Goal: Transaction & Acquisition: Purchase product/service

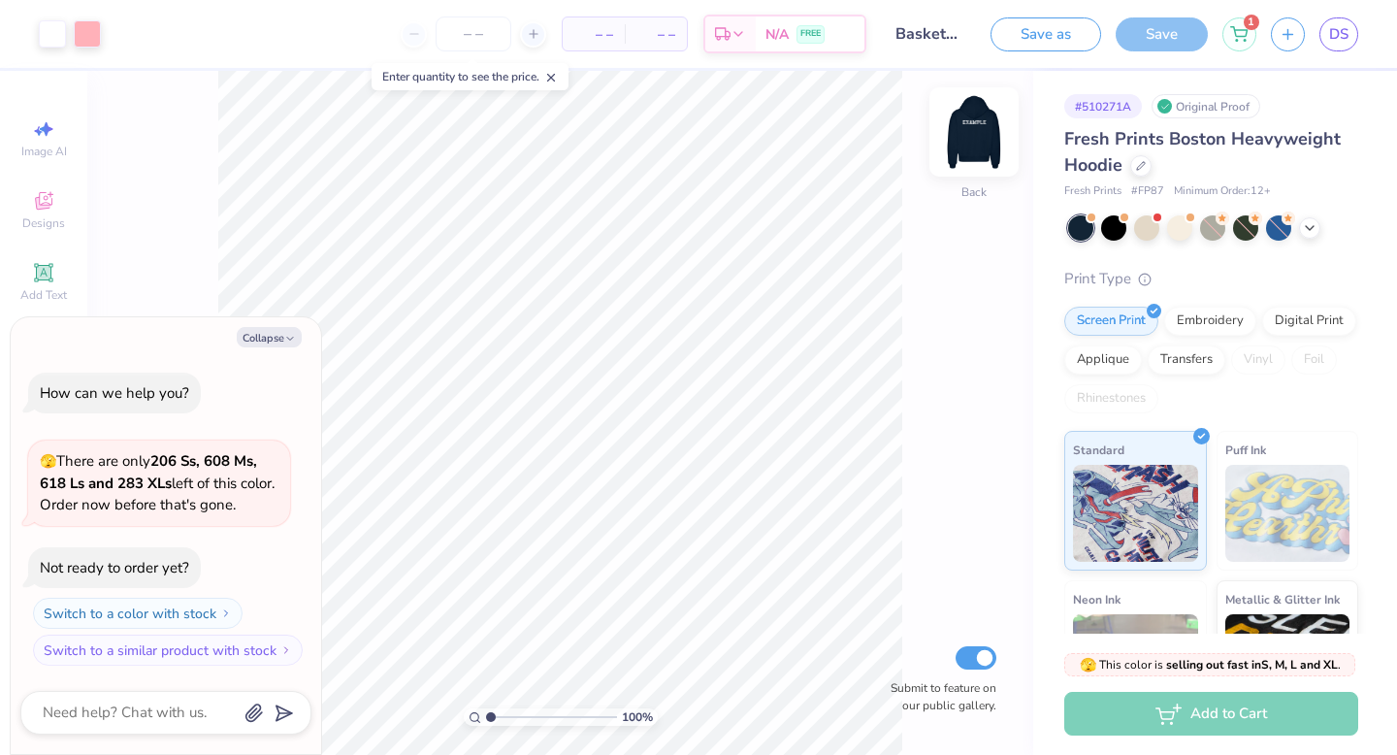
click at [977, 147] on img at bounding box center [974, 132] width 78 height 78
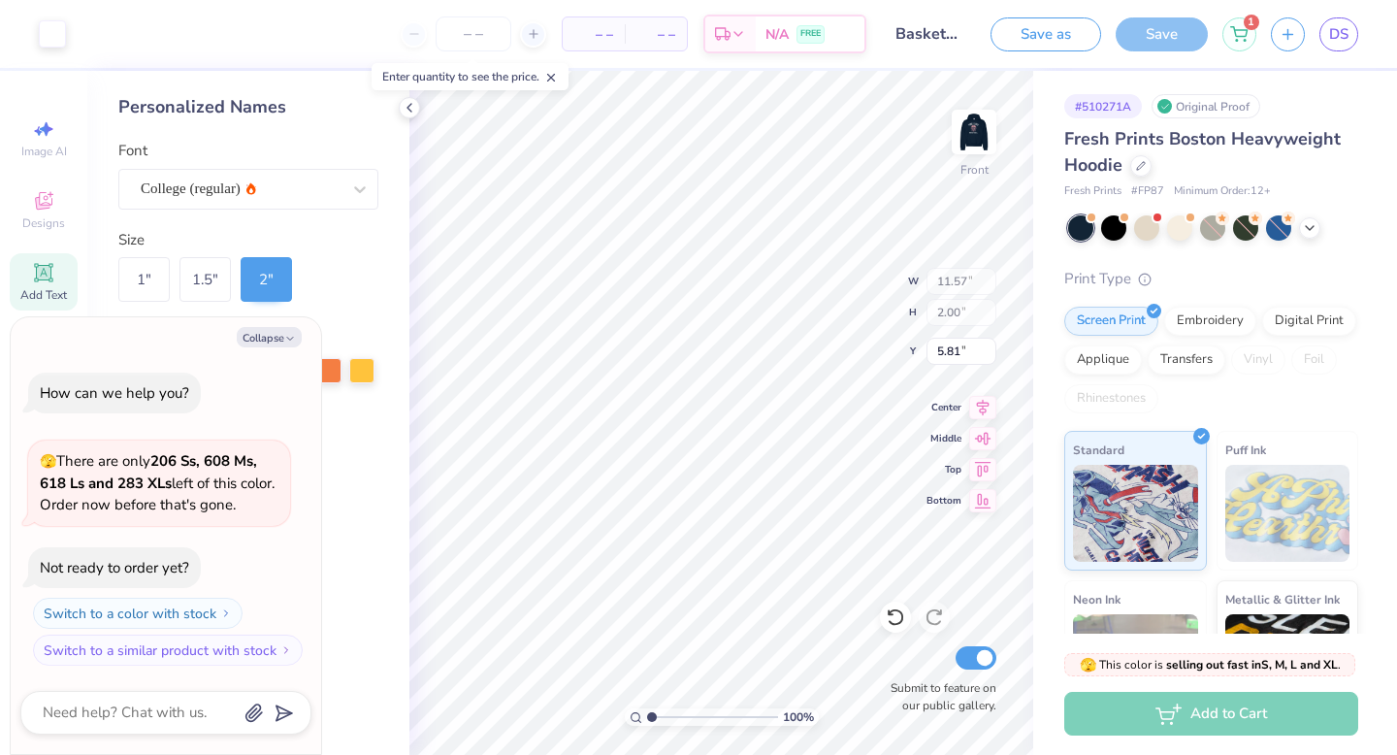
type textarea "x"
type input "5.82"
click at [958, 133] on img at bounding box center [974, 132] width 78 height 78
click at [406, 108] on icon at bounding box center [410, 108] width 16 height 16
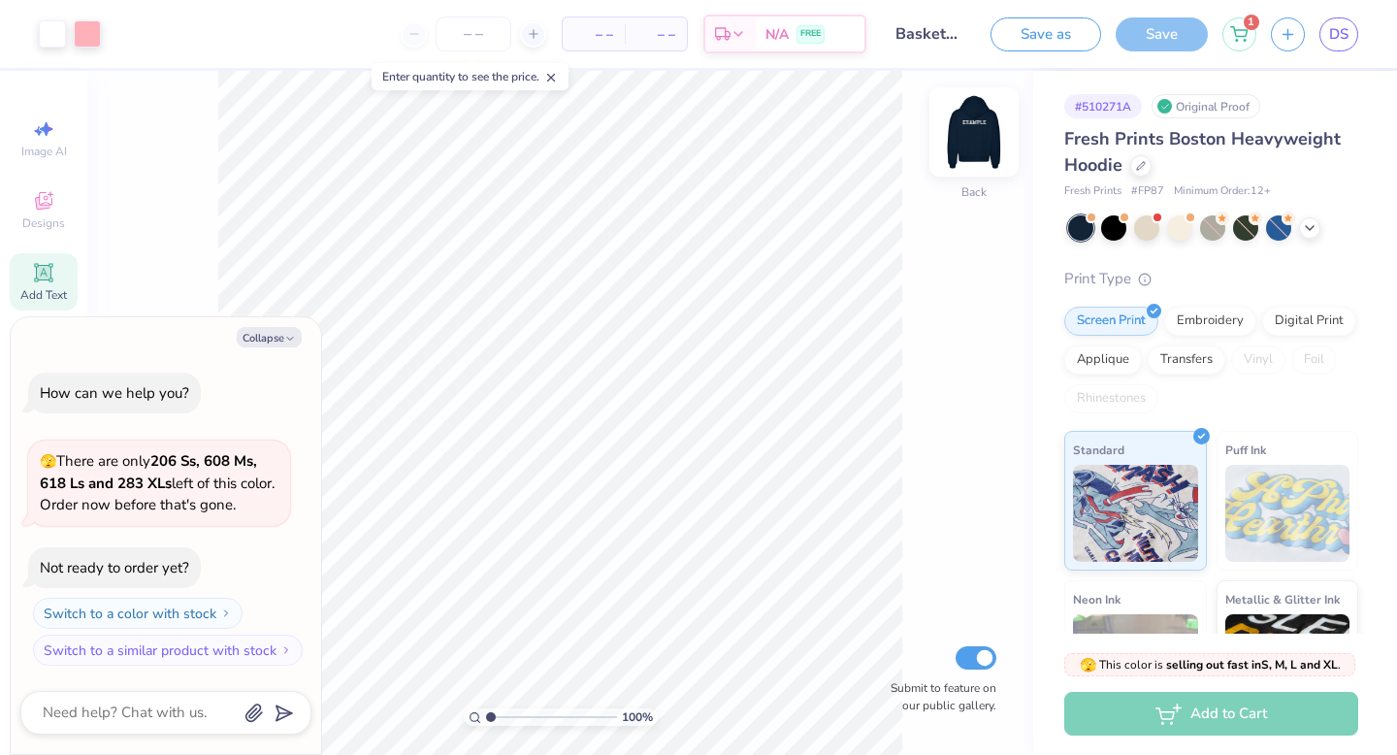
click at [979, 118] on img at bounding box center [974, 132] width 78 height 78
click at [979, 119] on img at bounding box center [974, 132] width 78 height 78
click at [248, 337] on button "Collapse" at bounding box center [269, 337] width 65 height 20
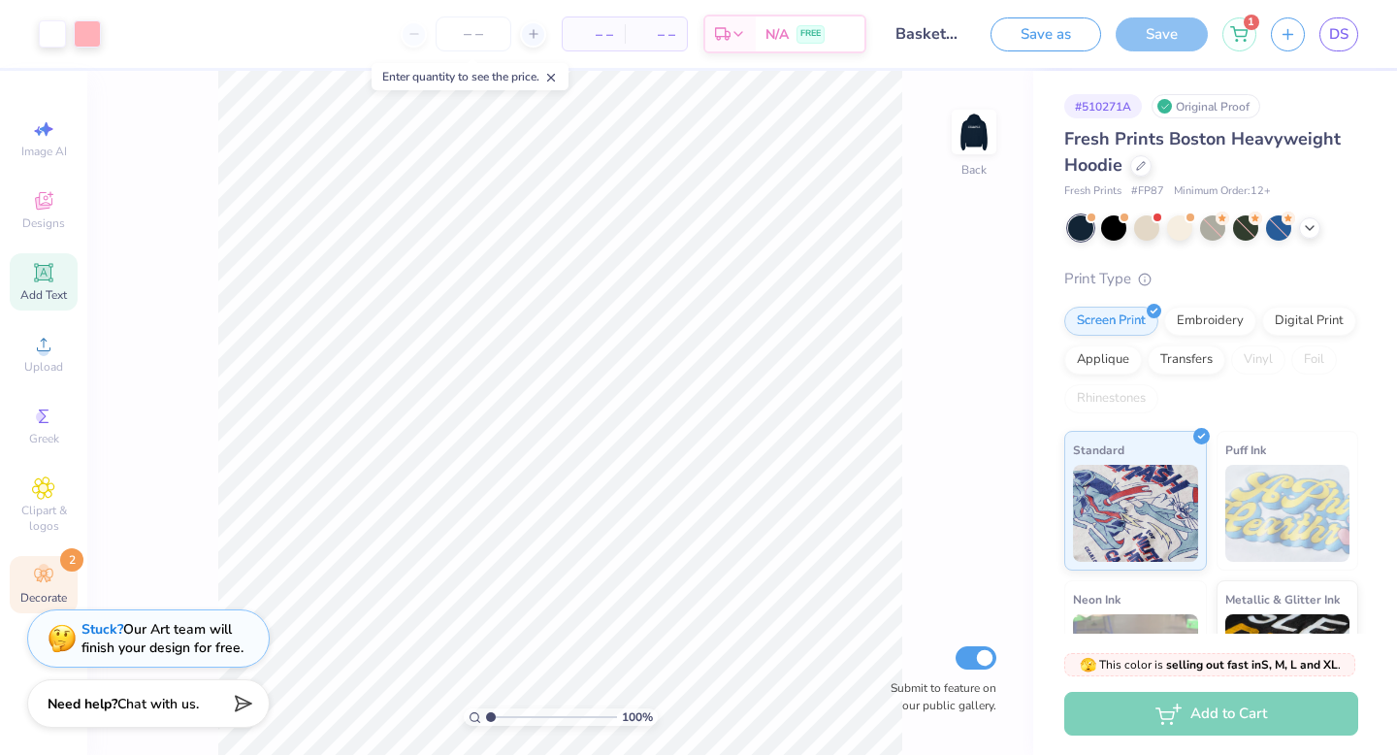
click at [48, 563] on icon at bounding box center [43, 574] width 23 height 23
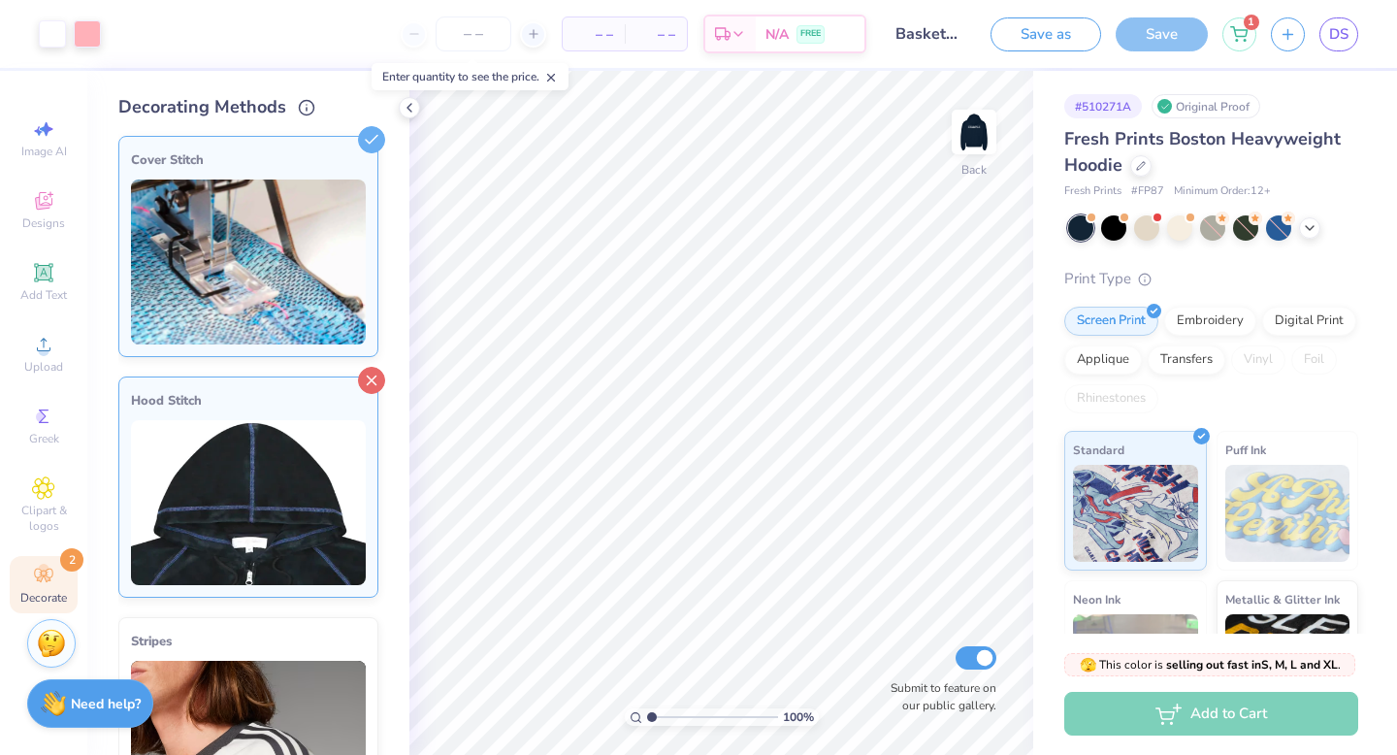
click at [370, 384] on icon at bounding box center [371, 380] width 27 height 27
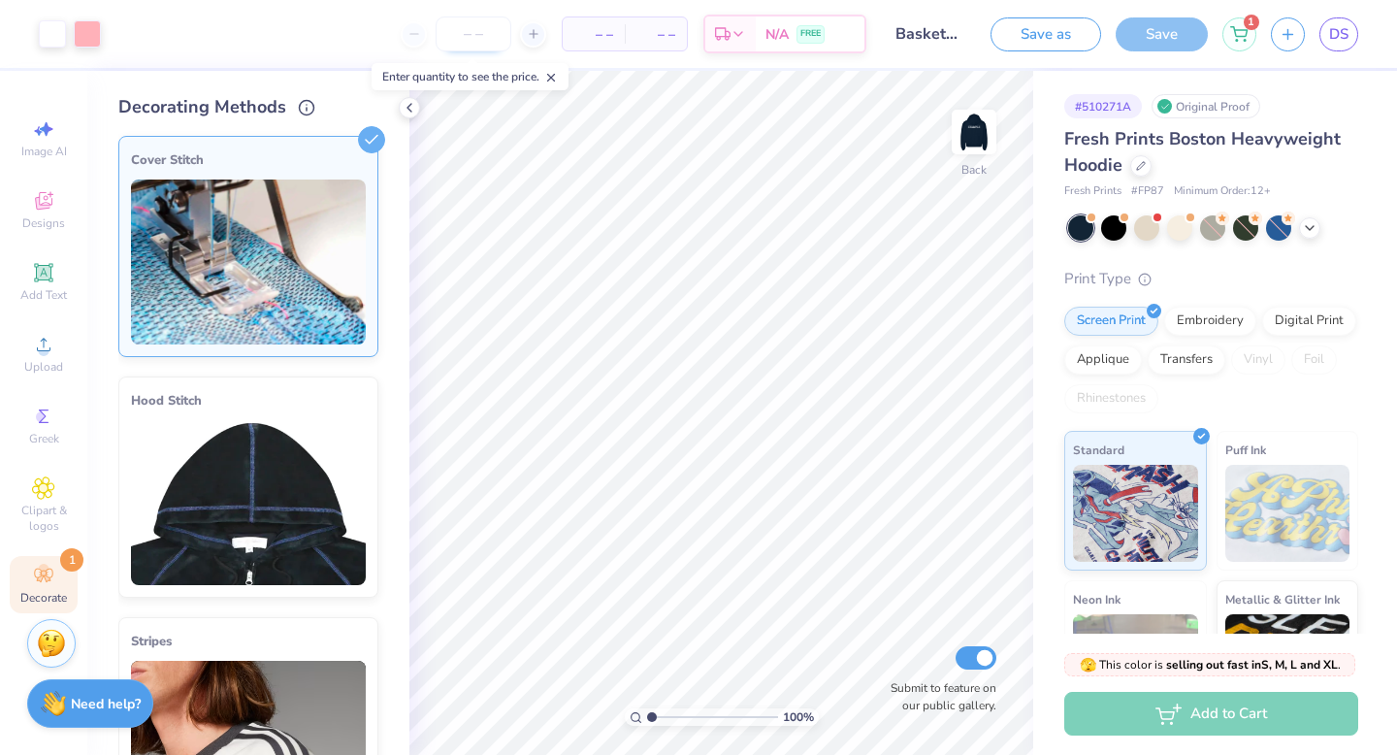
click at [438, 40] on input "number" at bounding box center [473, 33] width 76 height 35
click at [358, 460] on img at bounding box center [248, 502] width 235 height 165
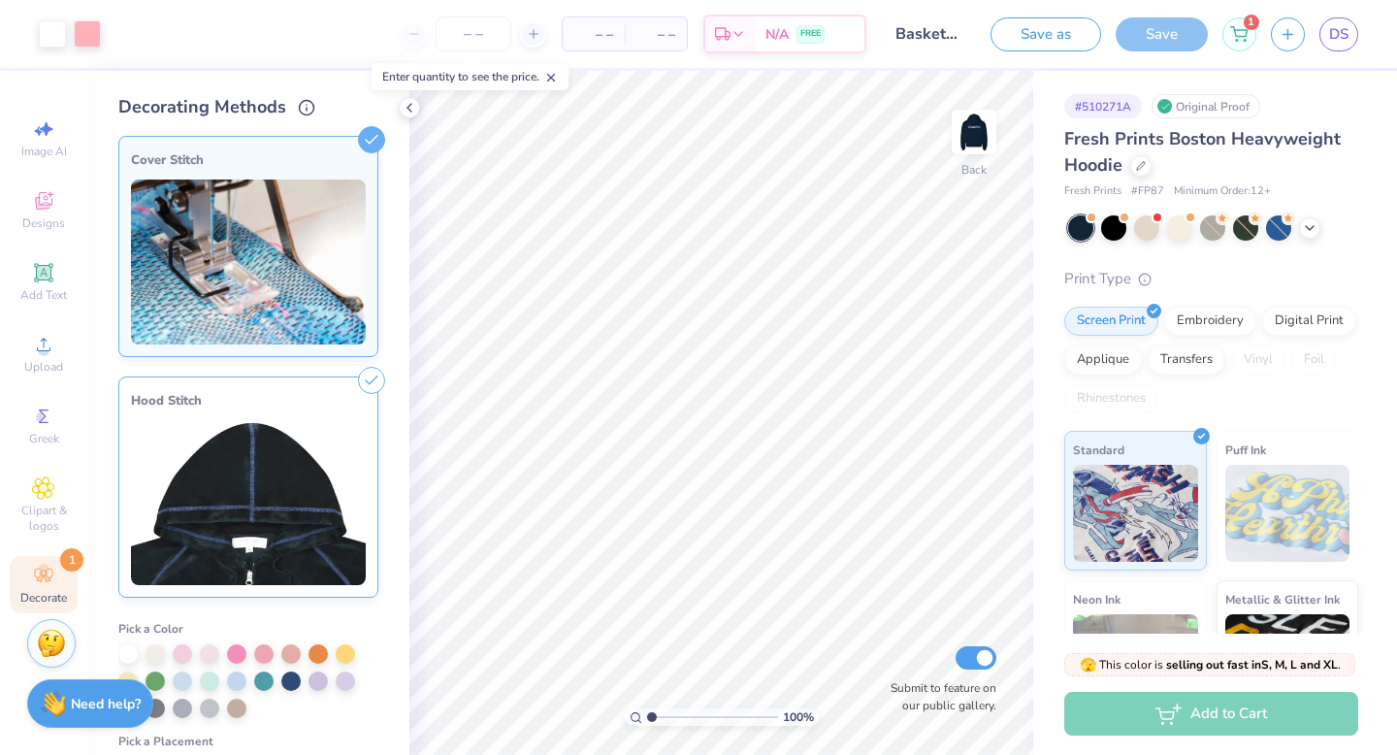
click at [369, 374] on icon at bounding box center [371, 380] width 27 height 27
click at [125, 654] on div at bounding box center [127, 651] width 19 height 19
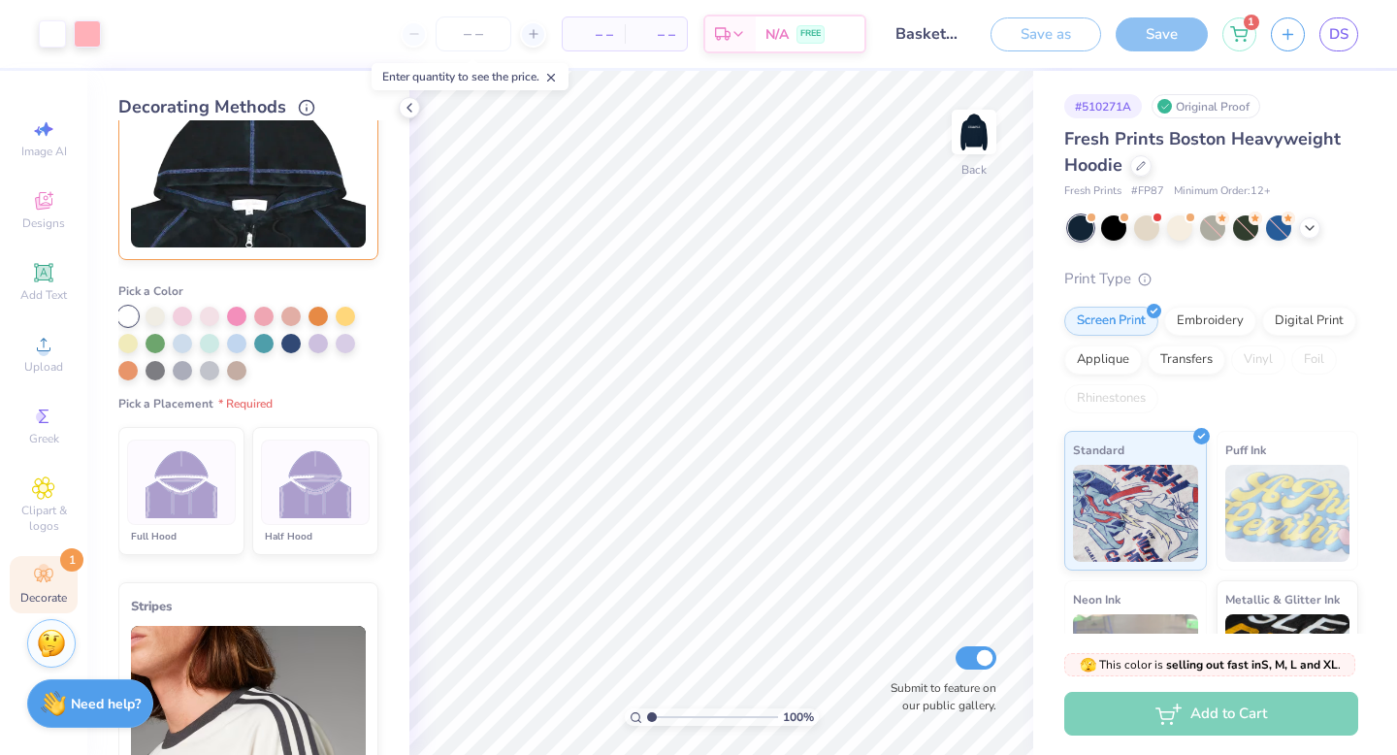
click at [163, 510] on img at bounding box center [181, 482] width 73 height 73
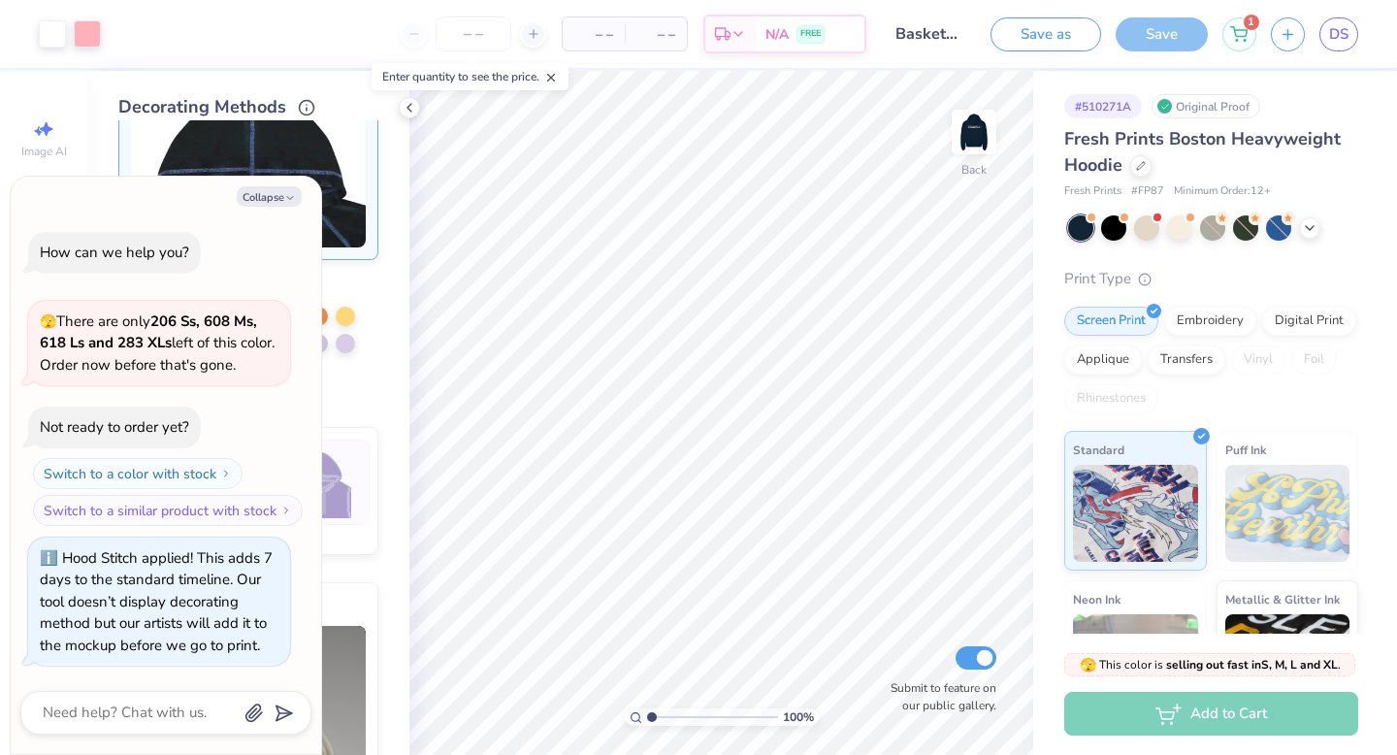
click at [279, 209] on div "Collapse How can we help you? 🫣 There are only 206 Ss, 608 Ms, 618 Ls and 283 X…" at bounding box center [166, 465] width 310 height 577
click at [274, 199] on button "Collapse" at bounding box center [269, 196] width 65 height 20
type textarea "x"
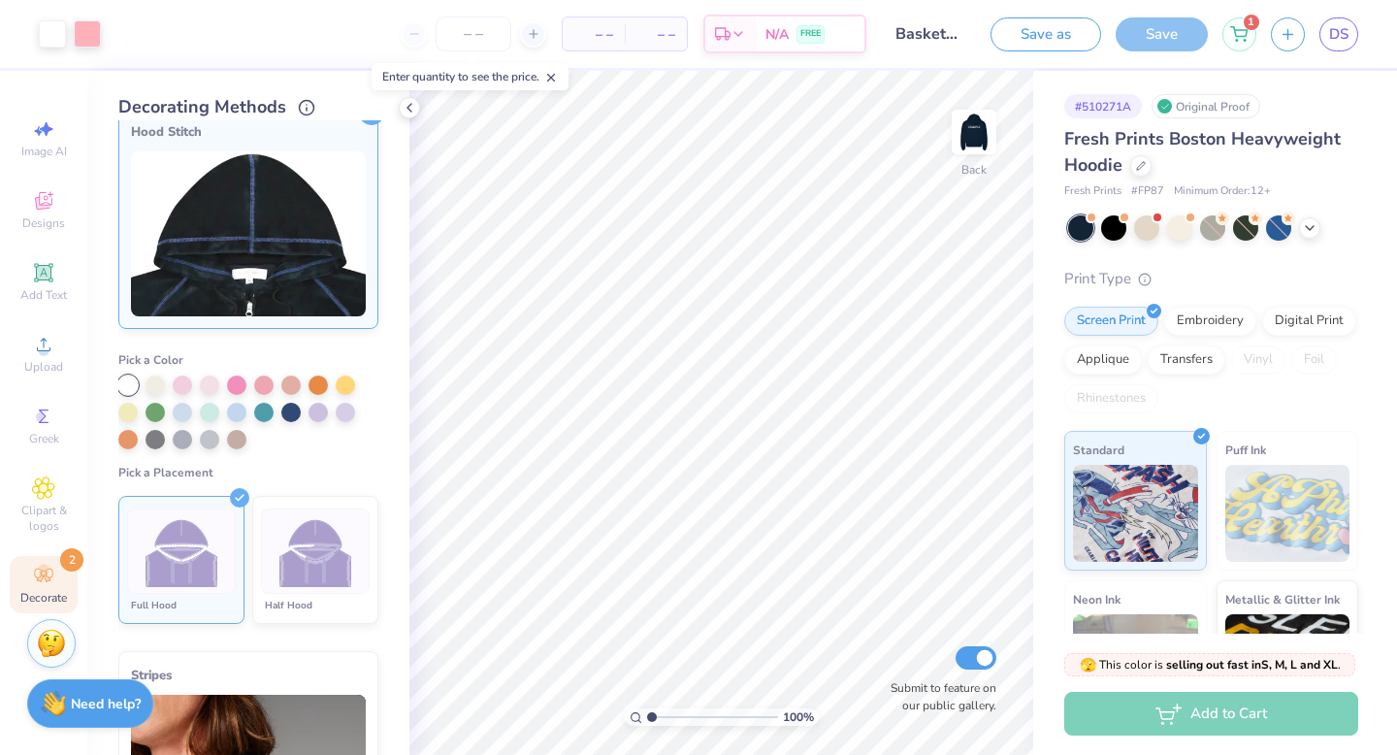
scroll to position [0, 0]
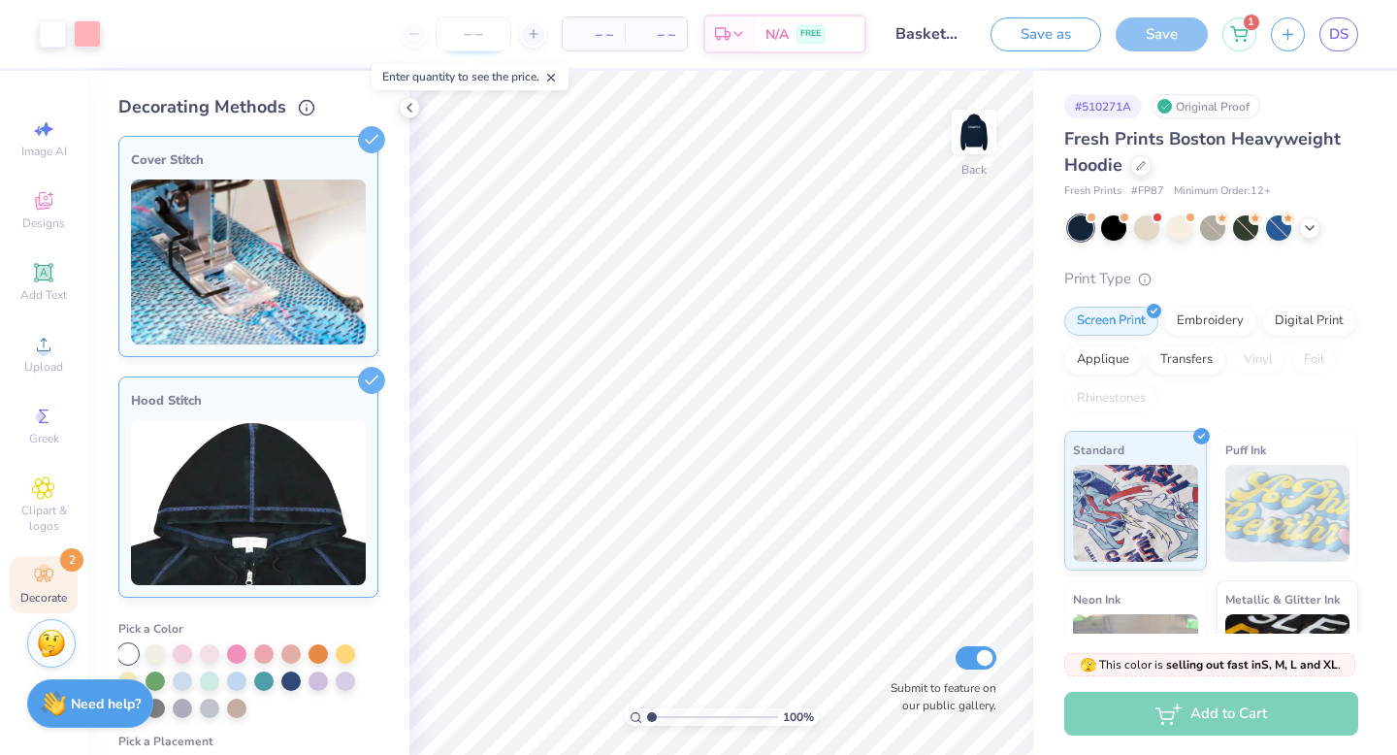
click at [476, 32] on input "number" at bounding box center [473, 33] width 76 height 35
click at [424, 31] on input "12" at bounding box center [390, 33] width 76 height 35
type input "13"
click at [361, 145] on icon at bounding box center [371, 139] width 27 height 27
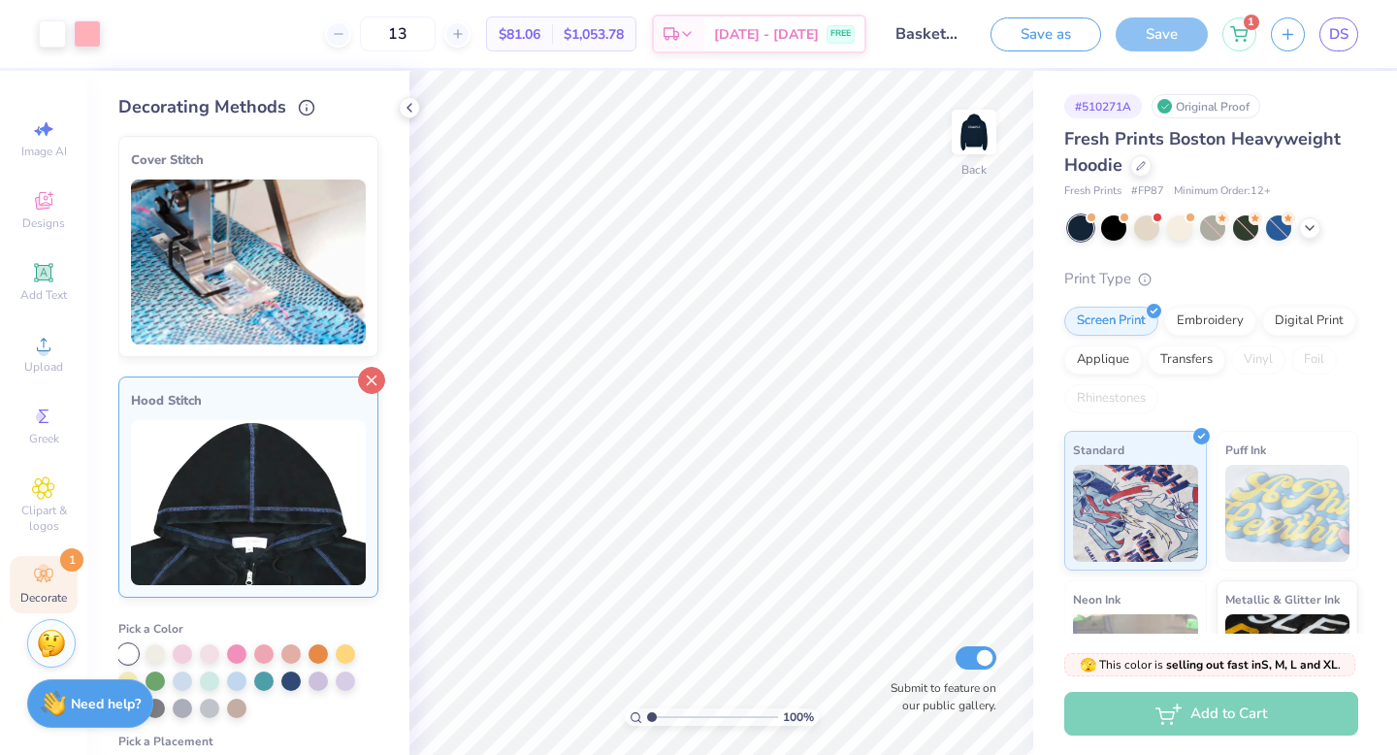
click at [367, 378] on icon at bounding box center [371, 380] width 27 height 27
click at [360, 382] on icon at bounding box center [371, 380] width 27 height 27
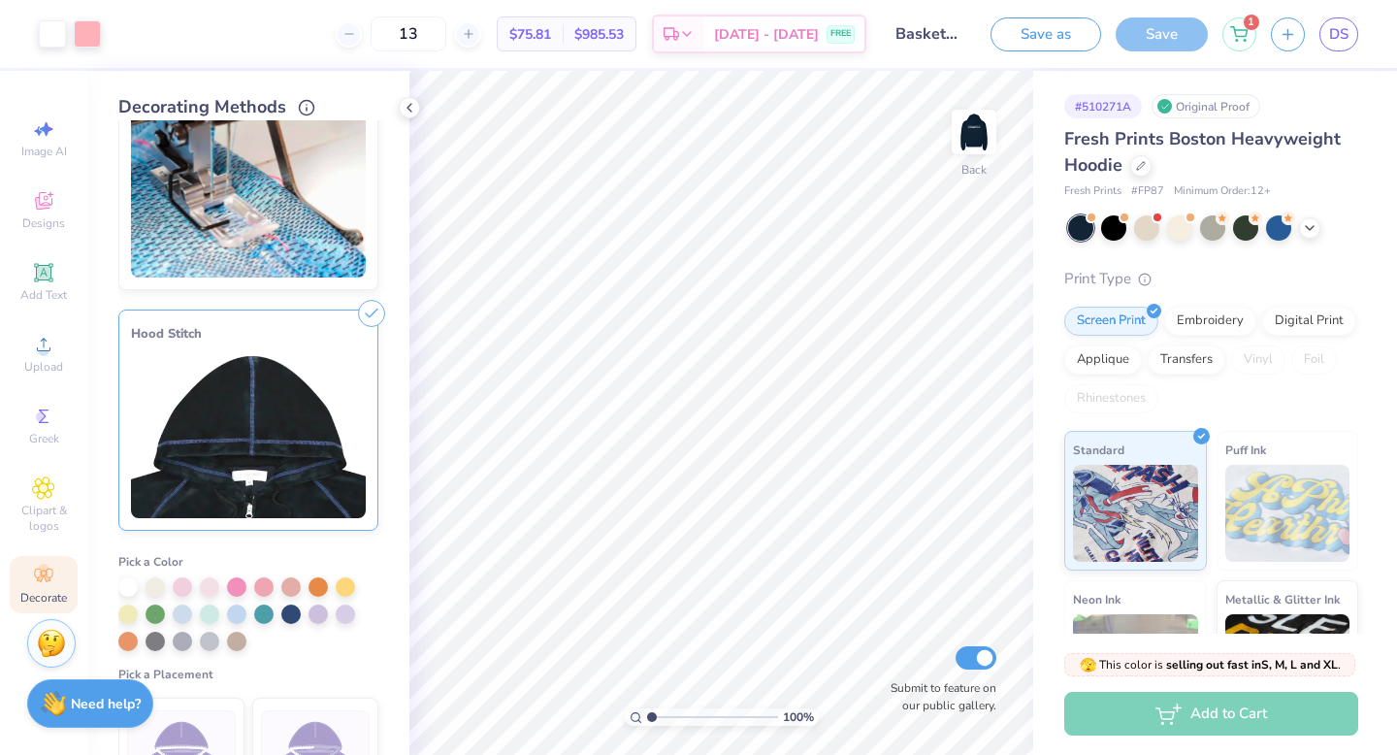
scroll to position [81, 0]
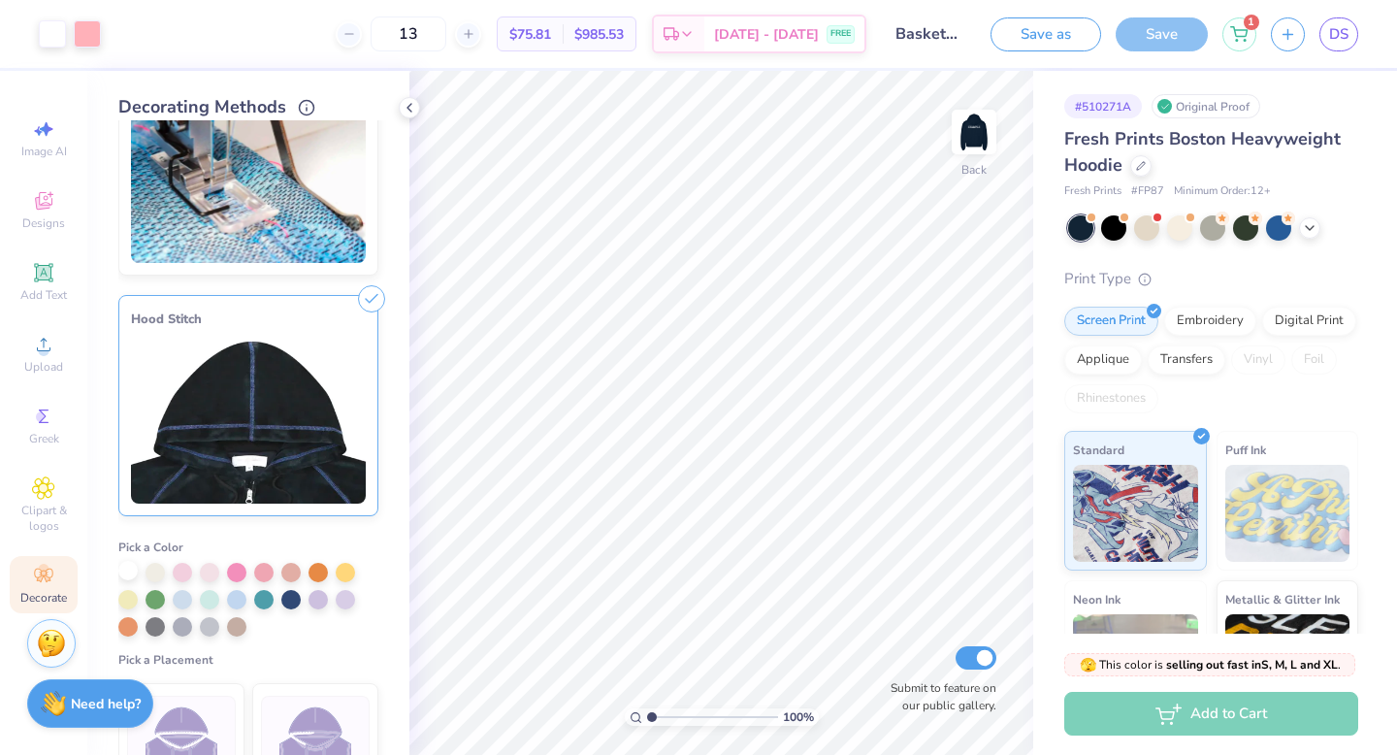
click at [133, 570] on div at bounding box center [127, 570] width 19 height 19
click at [351, 347] on img at bounding box center [248, 420] width 235 height 165
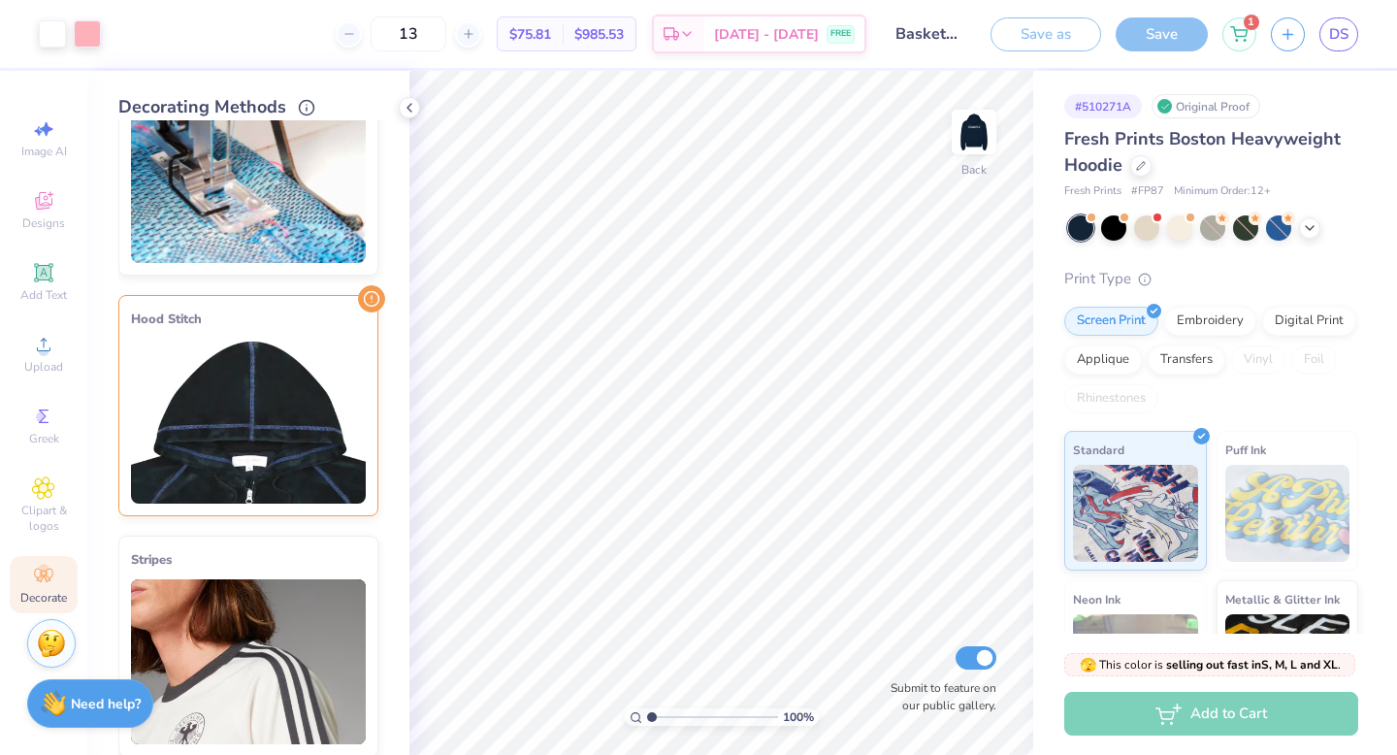
click at [351, 347] on img at bounding box center [248, 420] width 235 height 165
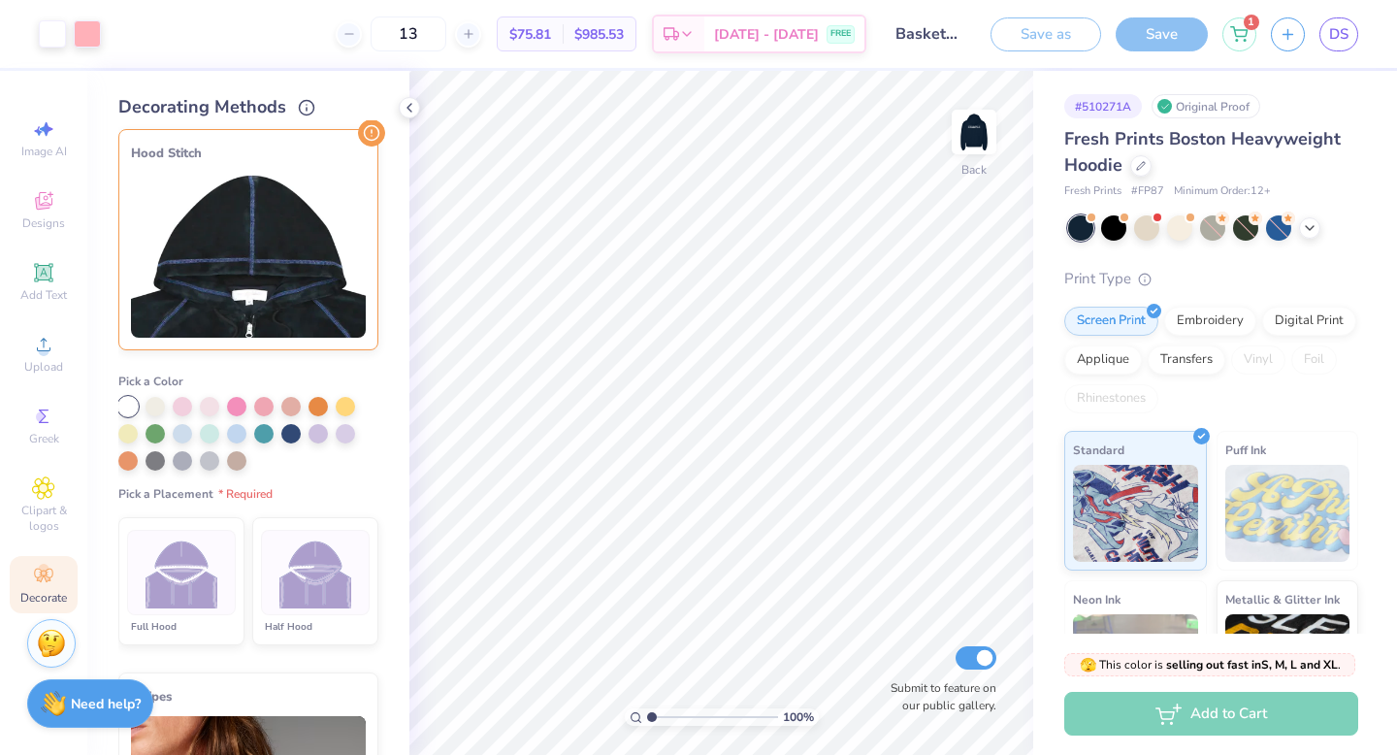
scroll to position [274, 0]
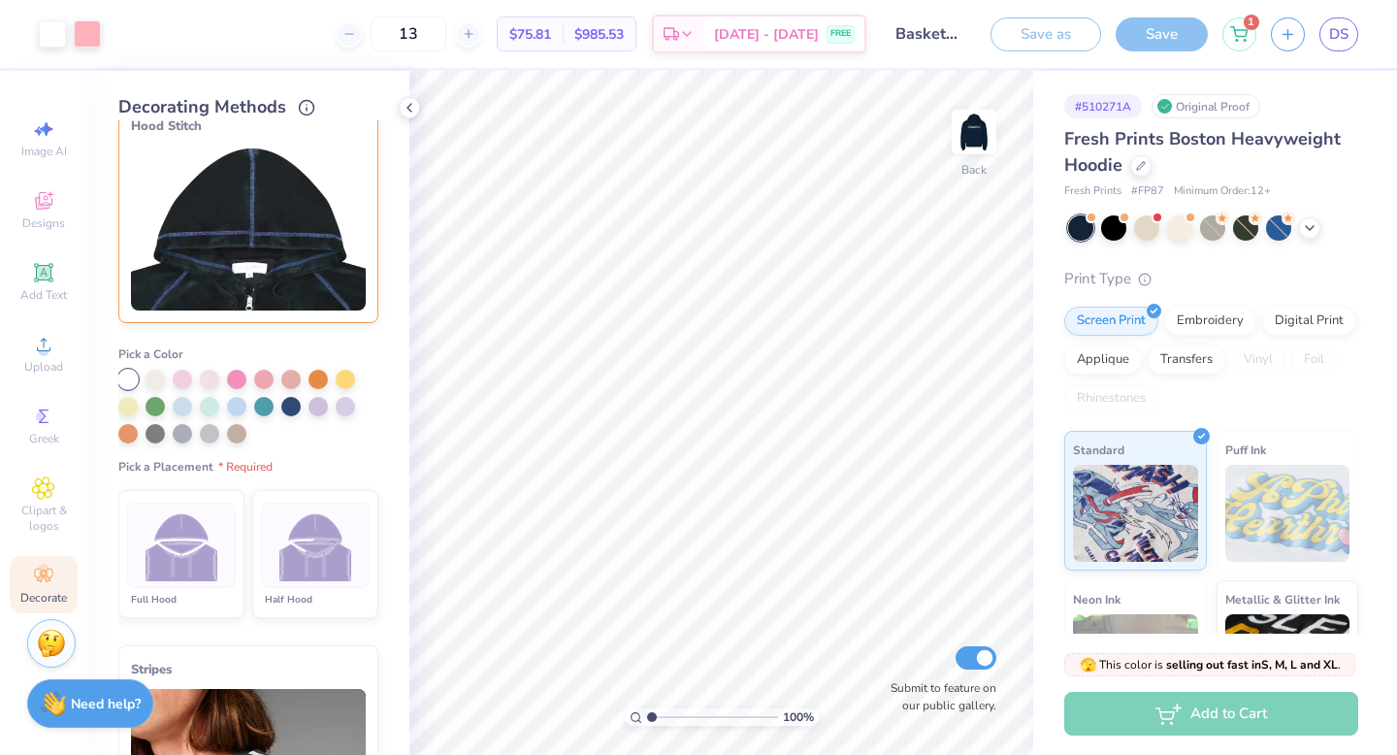
click at [183, 580] on div at bounding box center [181, 544] width 109 height 85
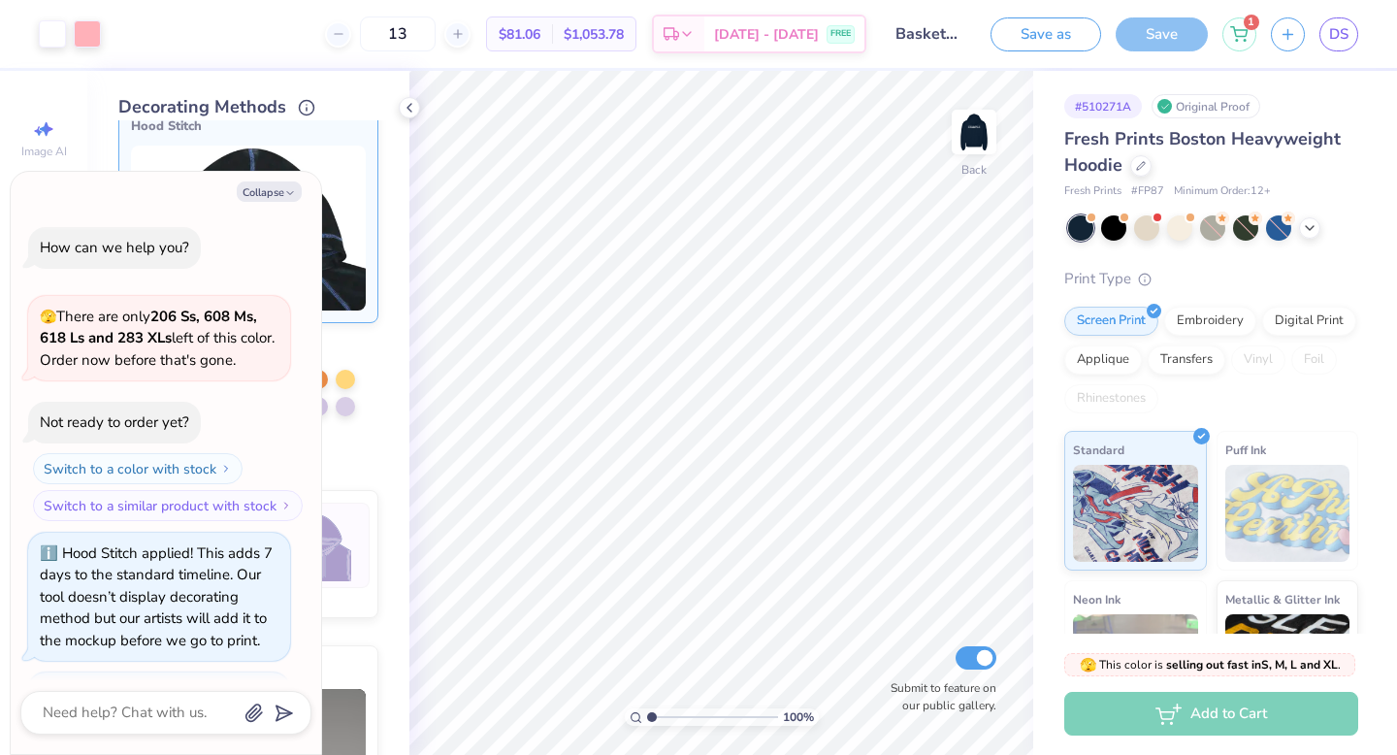
scroll to position [135, 0]
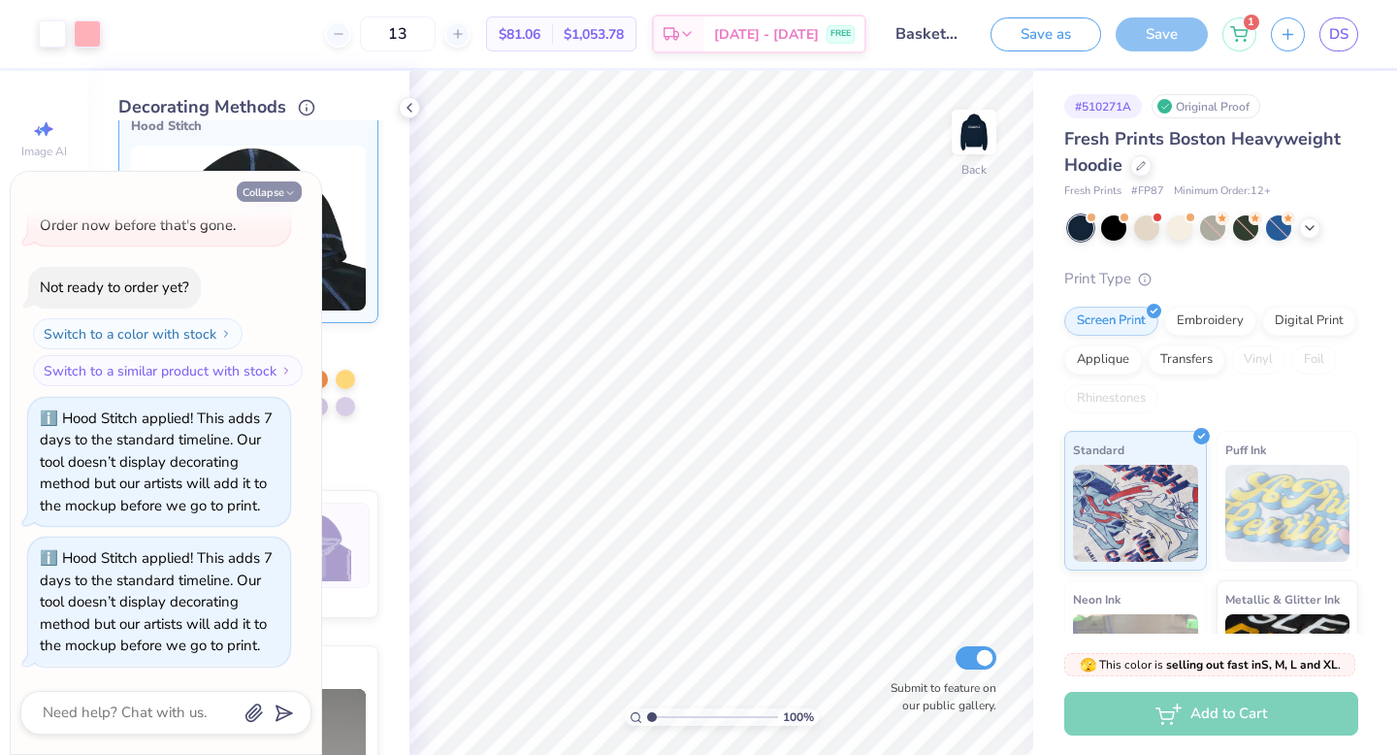
click at [280, 195] on button "Collapse" at bounding box center [269, 191] width 65 height 20
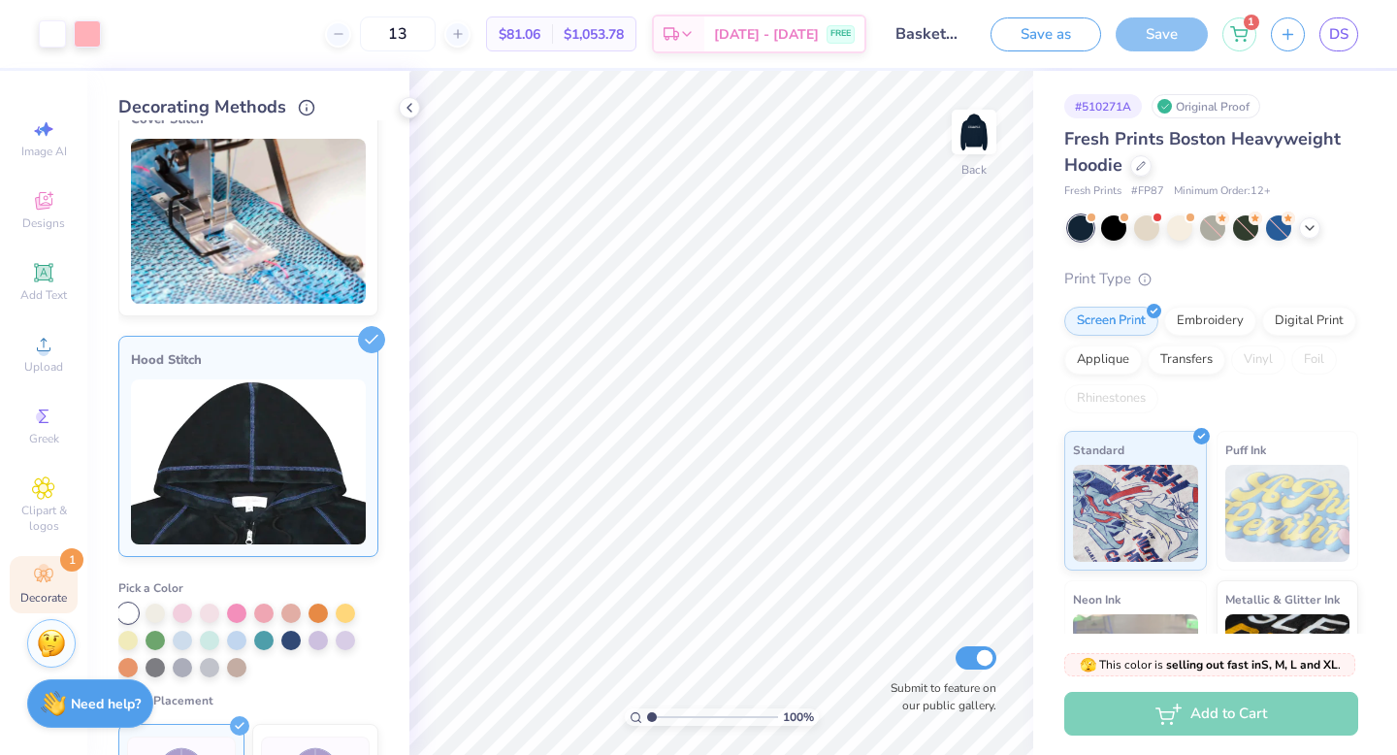
scroll to position [0, 0]
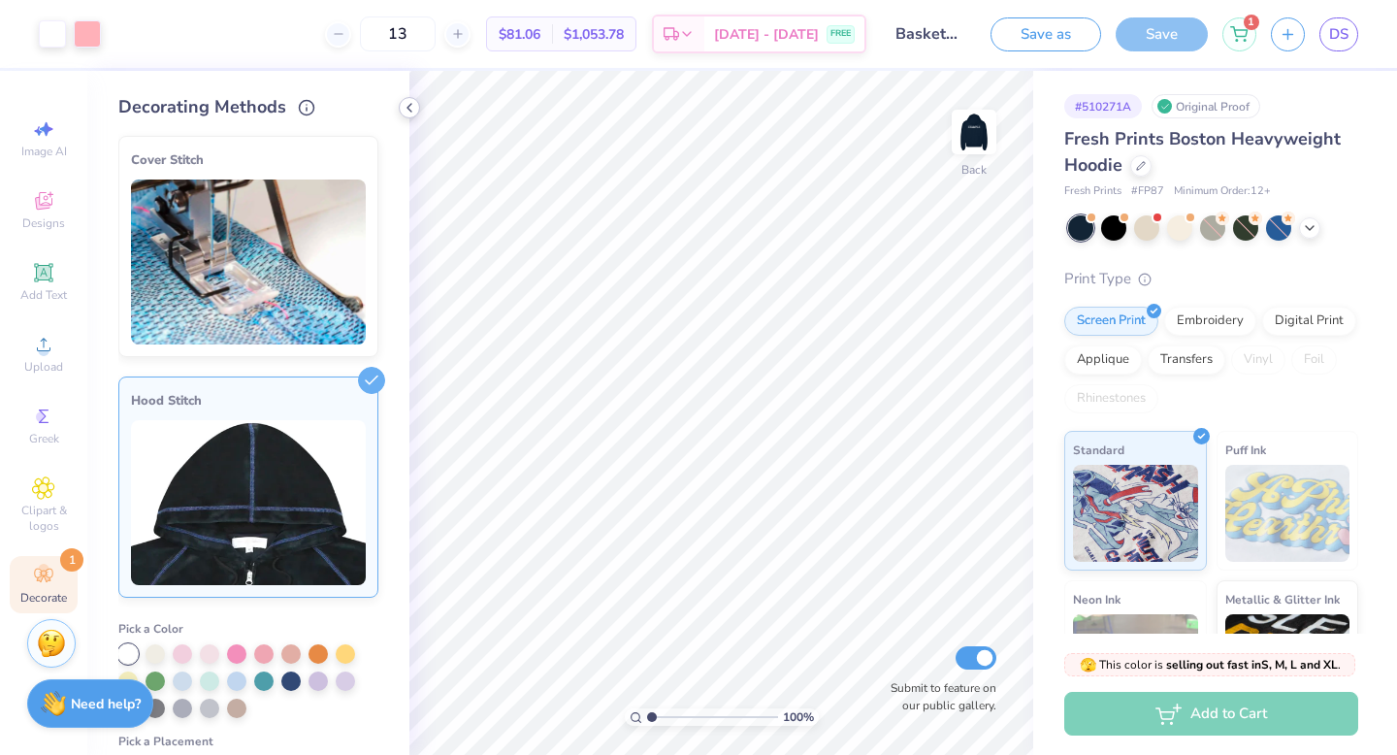
click at [405, 109] on icon at bounding box center [410, 108] width 16 height 16
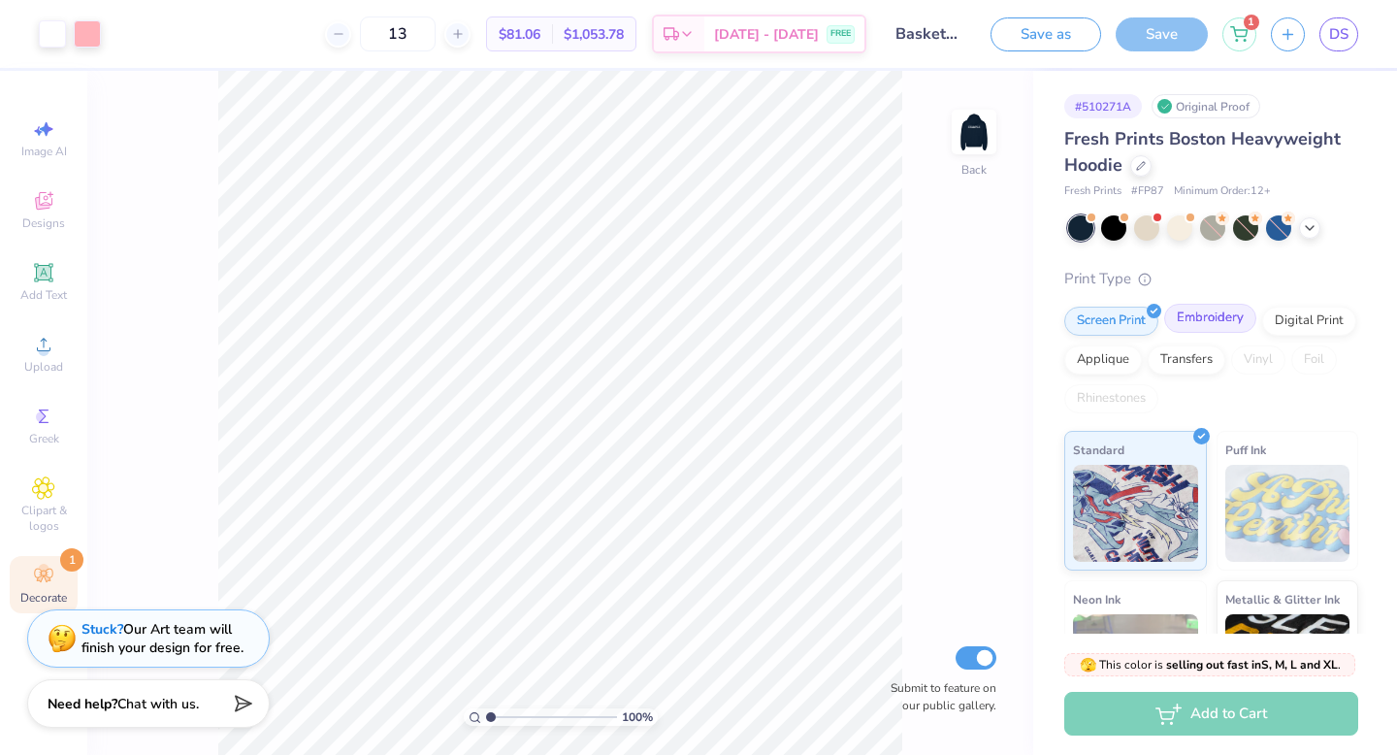
click at [1212, 315] on div "Embroidery" at bounding box center [1210, 318] width 92 height 29
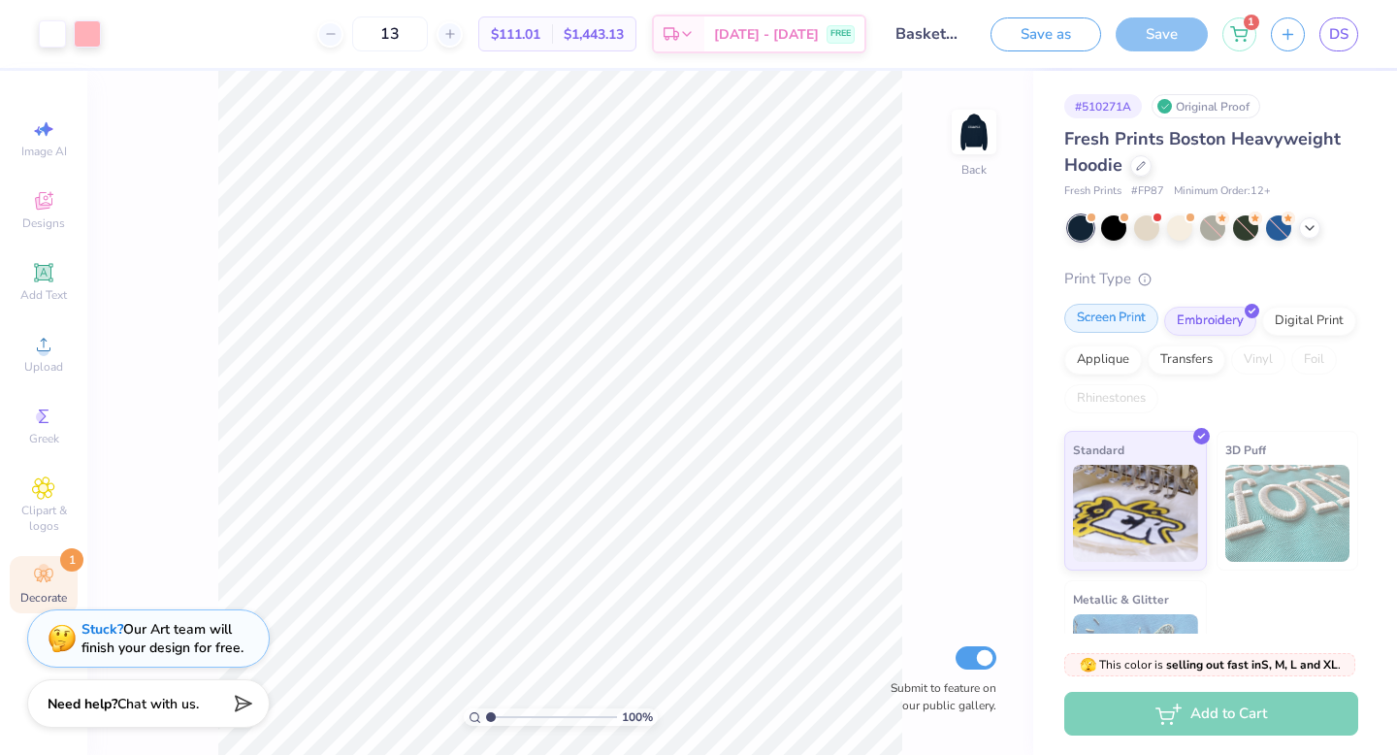
click at [1124, 318] on div "Screen Print" at bounding box center [1111, 318] width 94 height 29
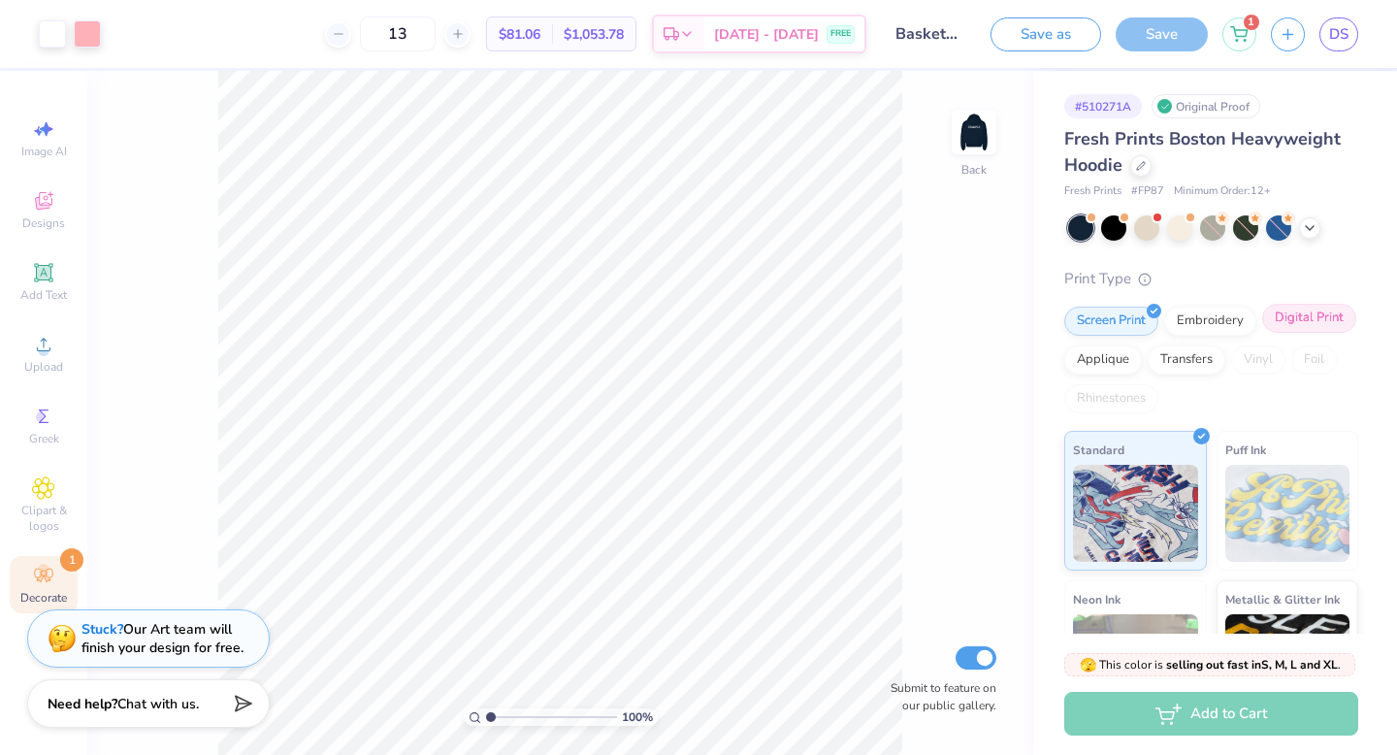
click at [1290, 326] on div "Digital Print" at bounding box center [1309, 318] width 94 height 29
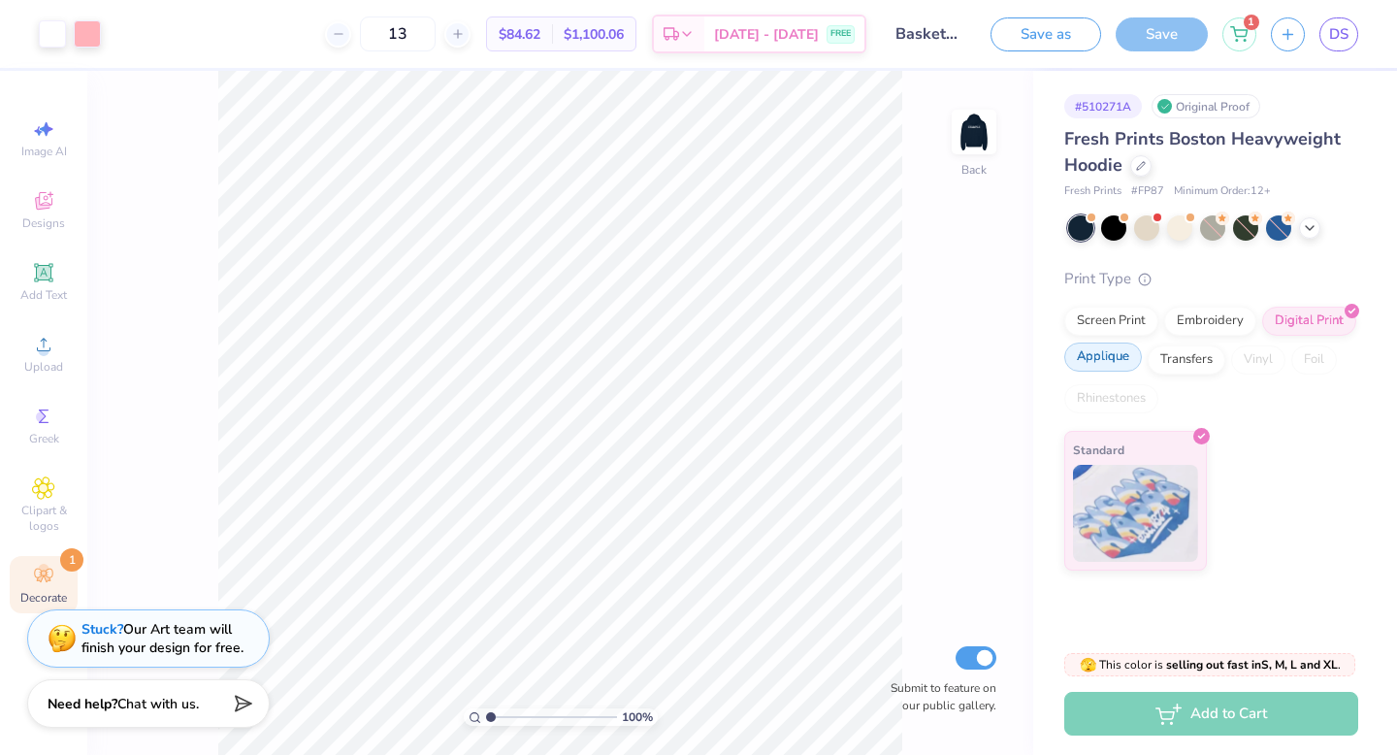
click at [1125, 363] on div "Applique" at bounding box center [1103, 356] width 78 height 29
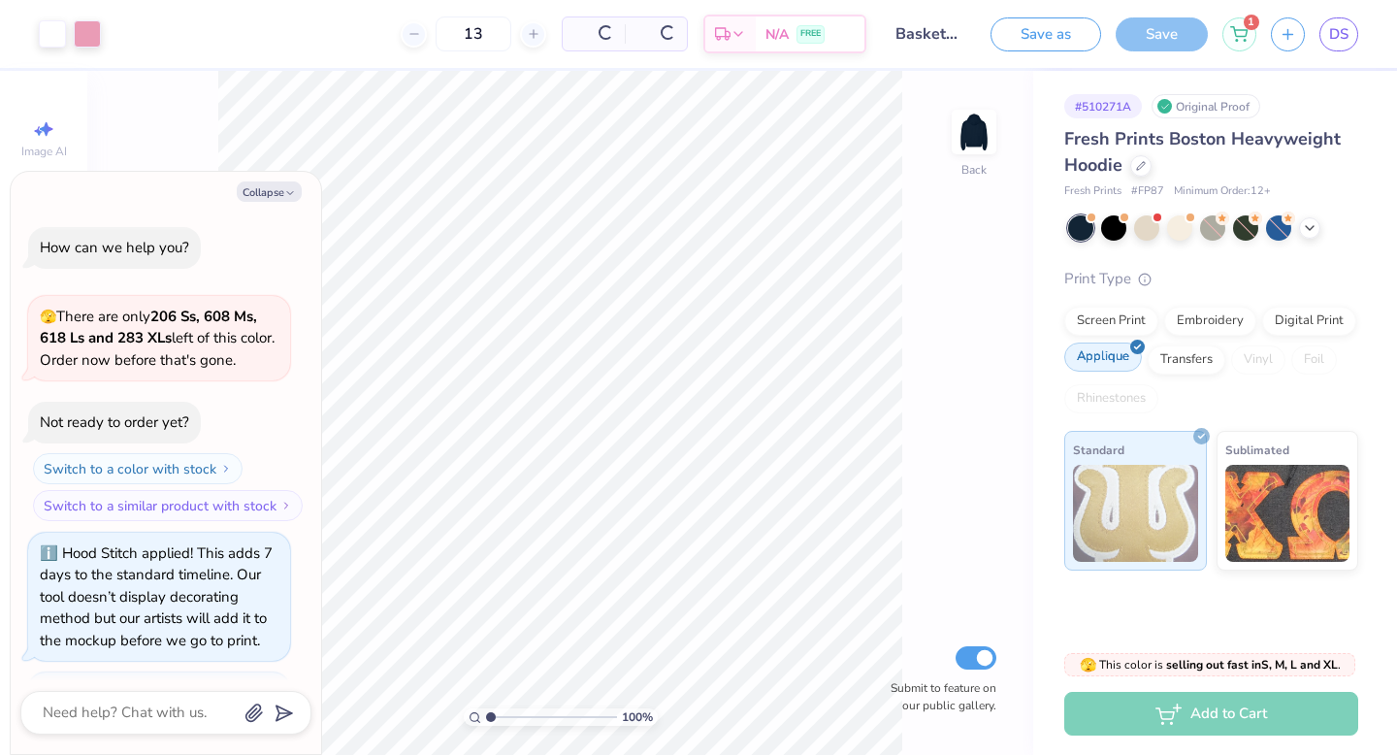
scroll to position [700, 0]
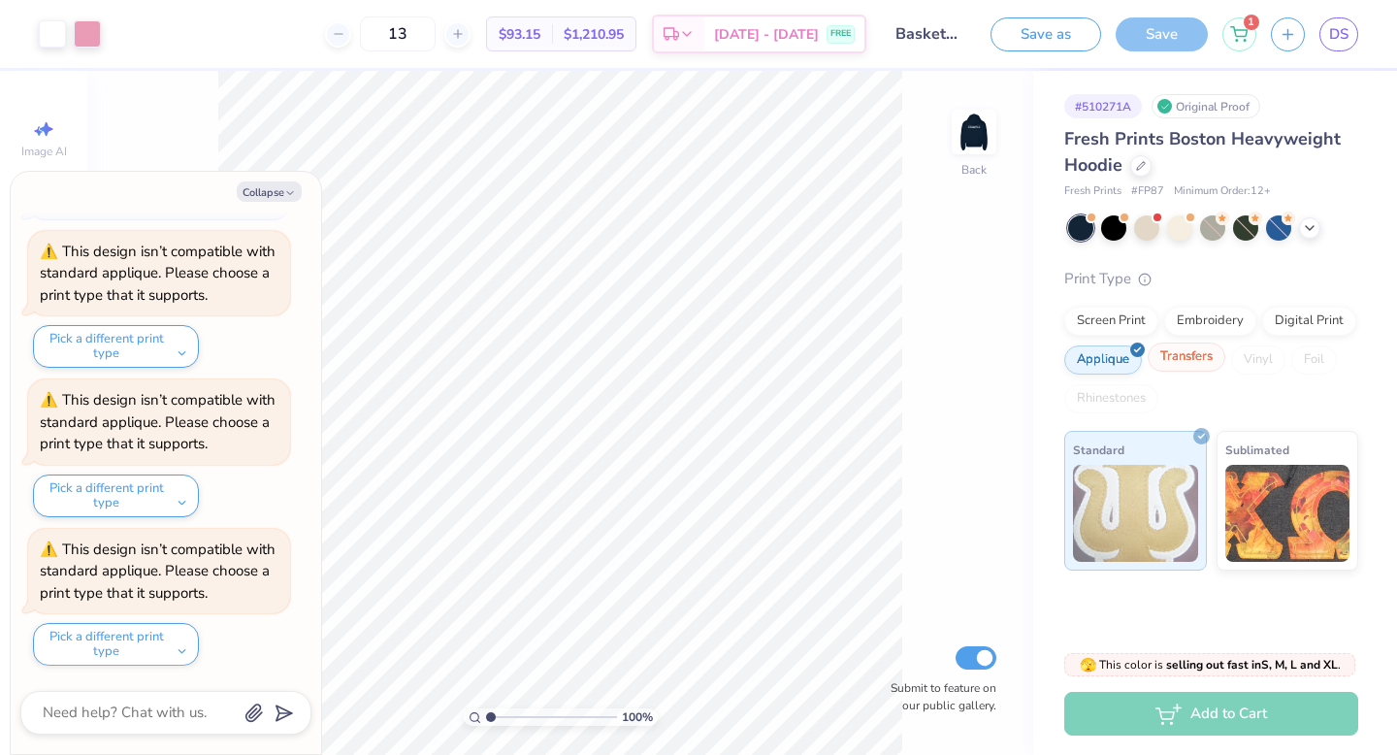
click at [1173, 360] on div "Transfers" at bounding box center [1186, 356] width 78 height 29
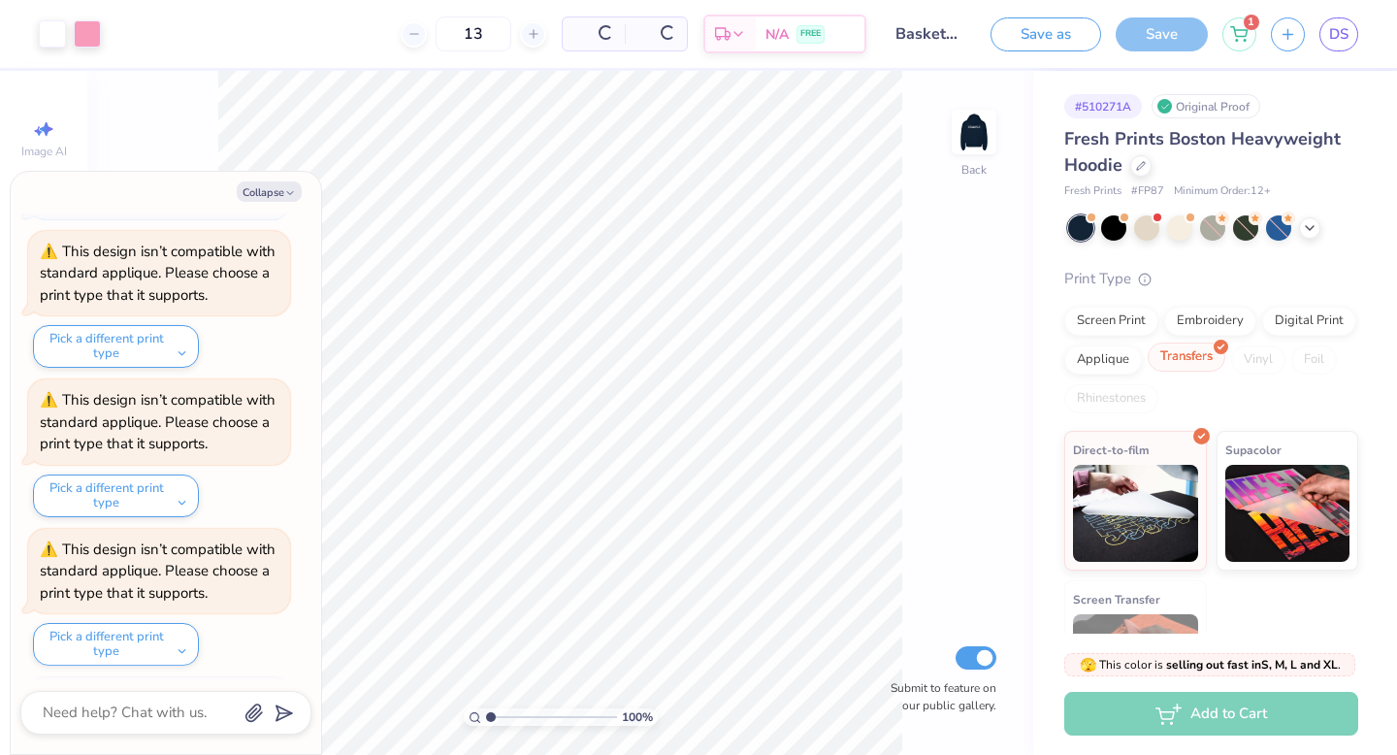
scroll to position [819, 0]
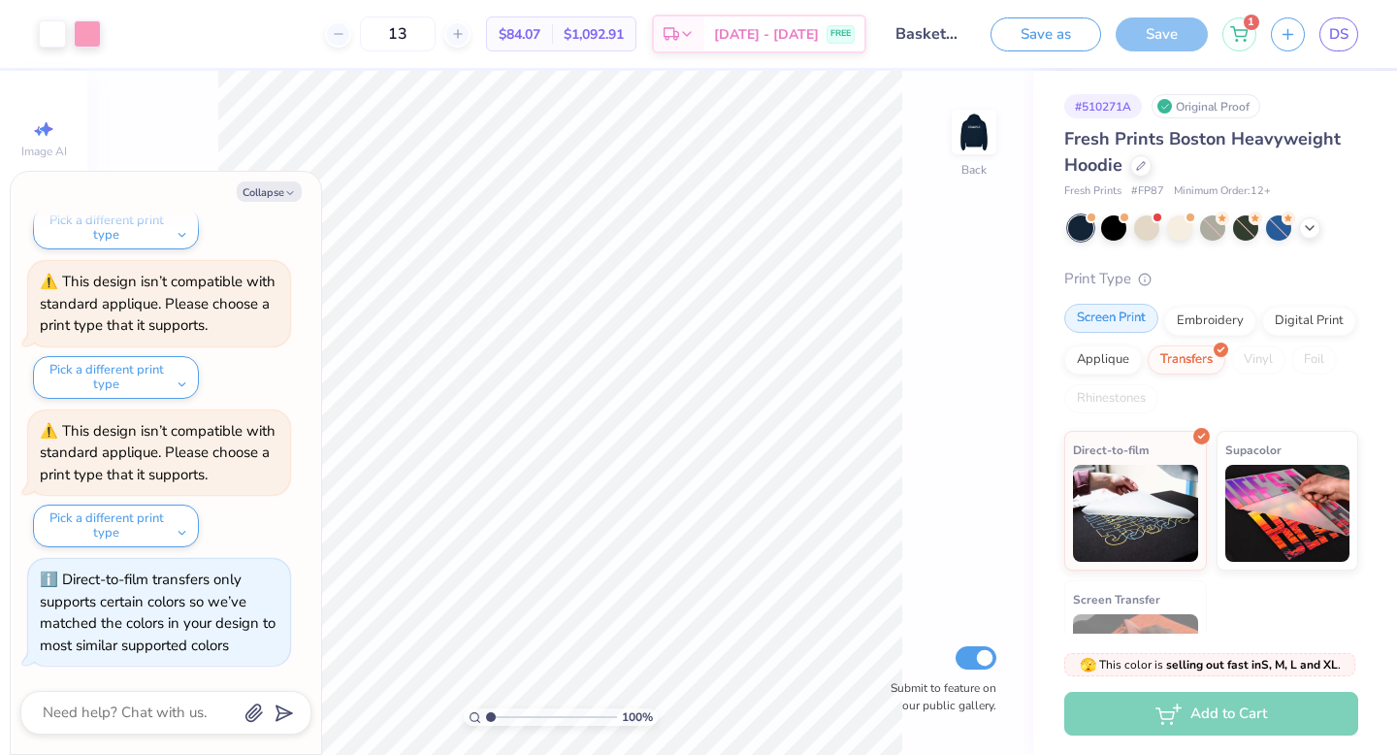
click at [1100, 329] on div "Screen Print" at bounding box center [1111, 318] width 94 height 29
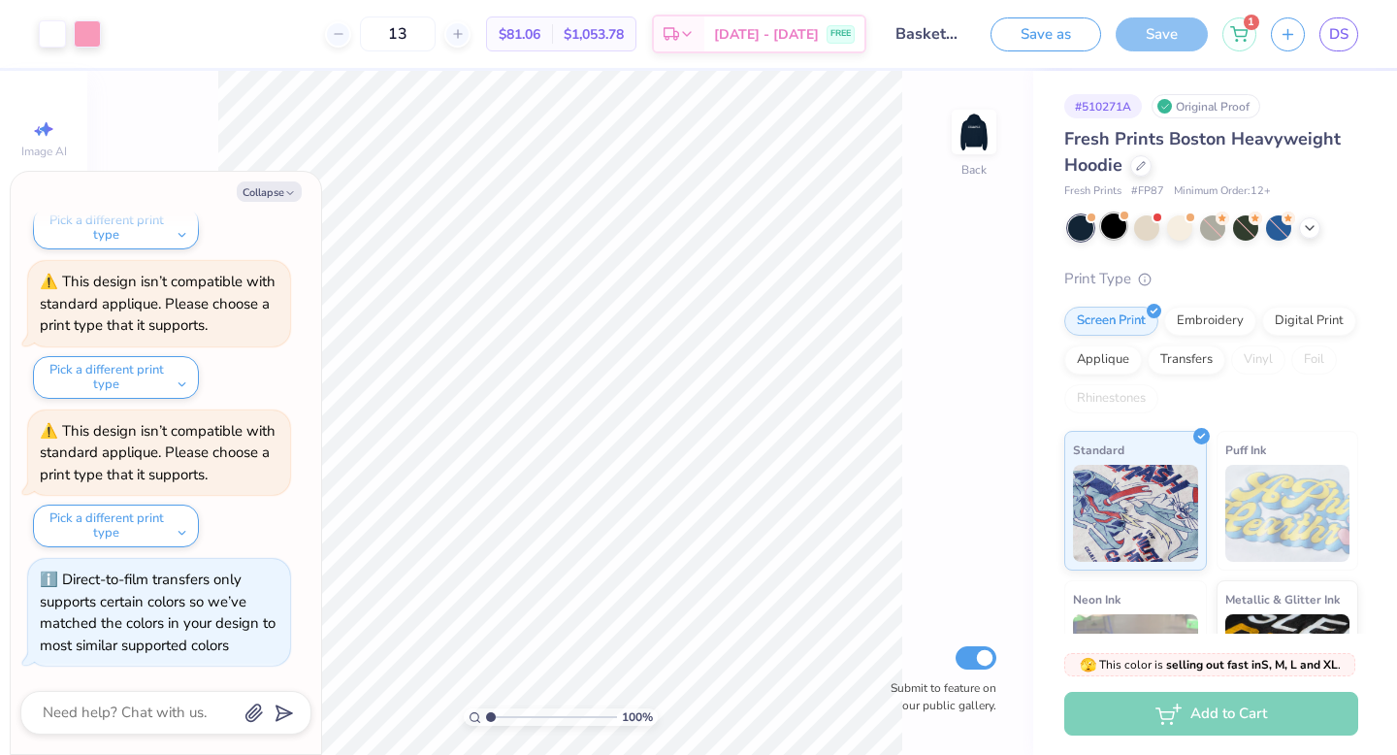
click at [1116, 230] on div at bounding box center [1113, 225] width 25 height 25
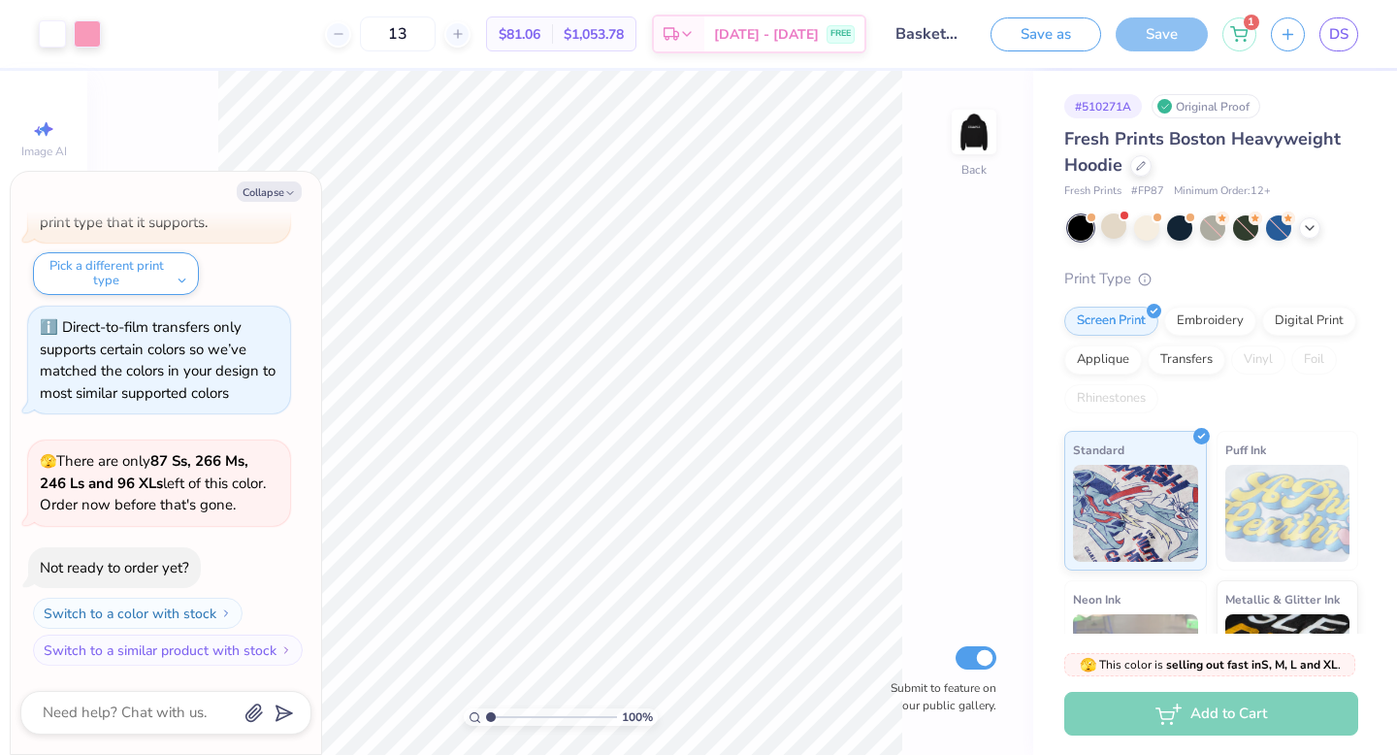
click at [1068, 228] on div at bounding box center [1080, 227] width 25 height 25
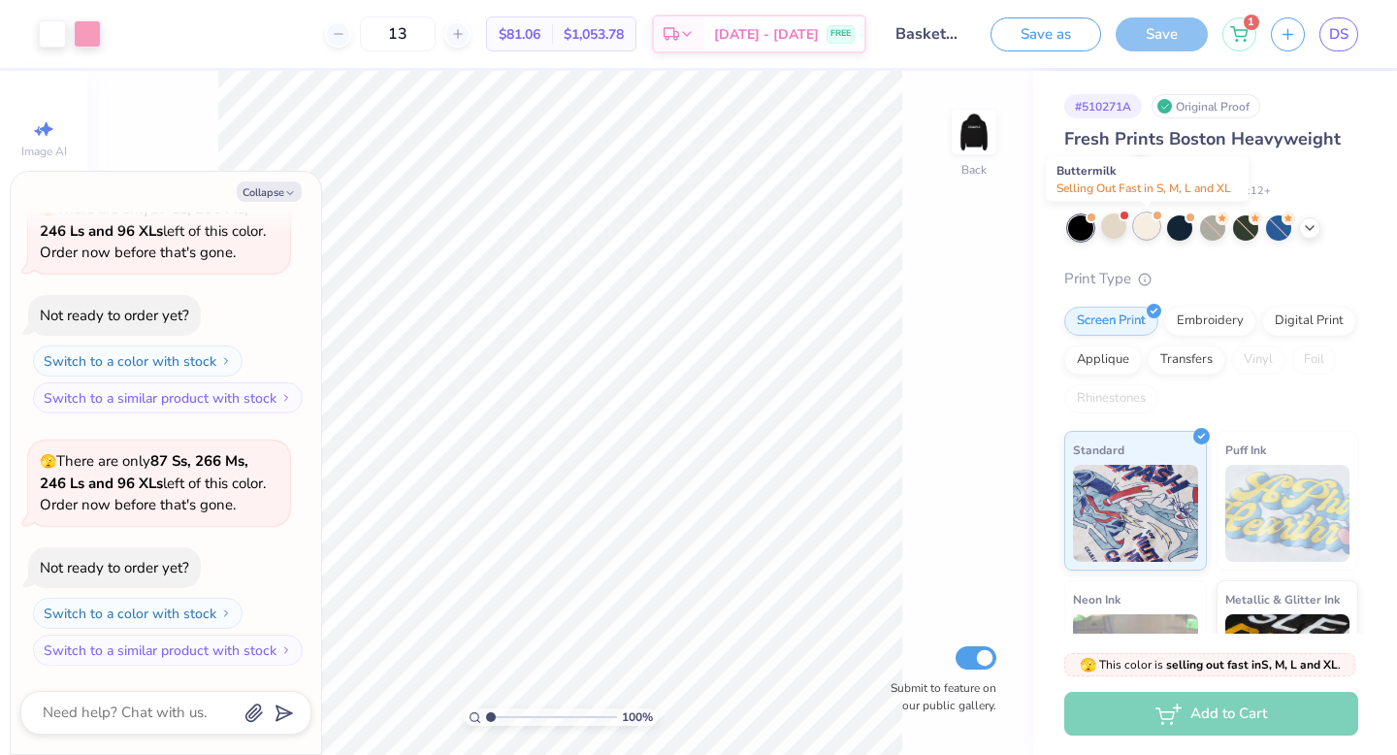
click at [1145, 225] on div at bounding box center [1146, 225] width 25 height 25
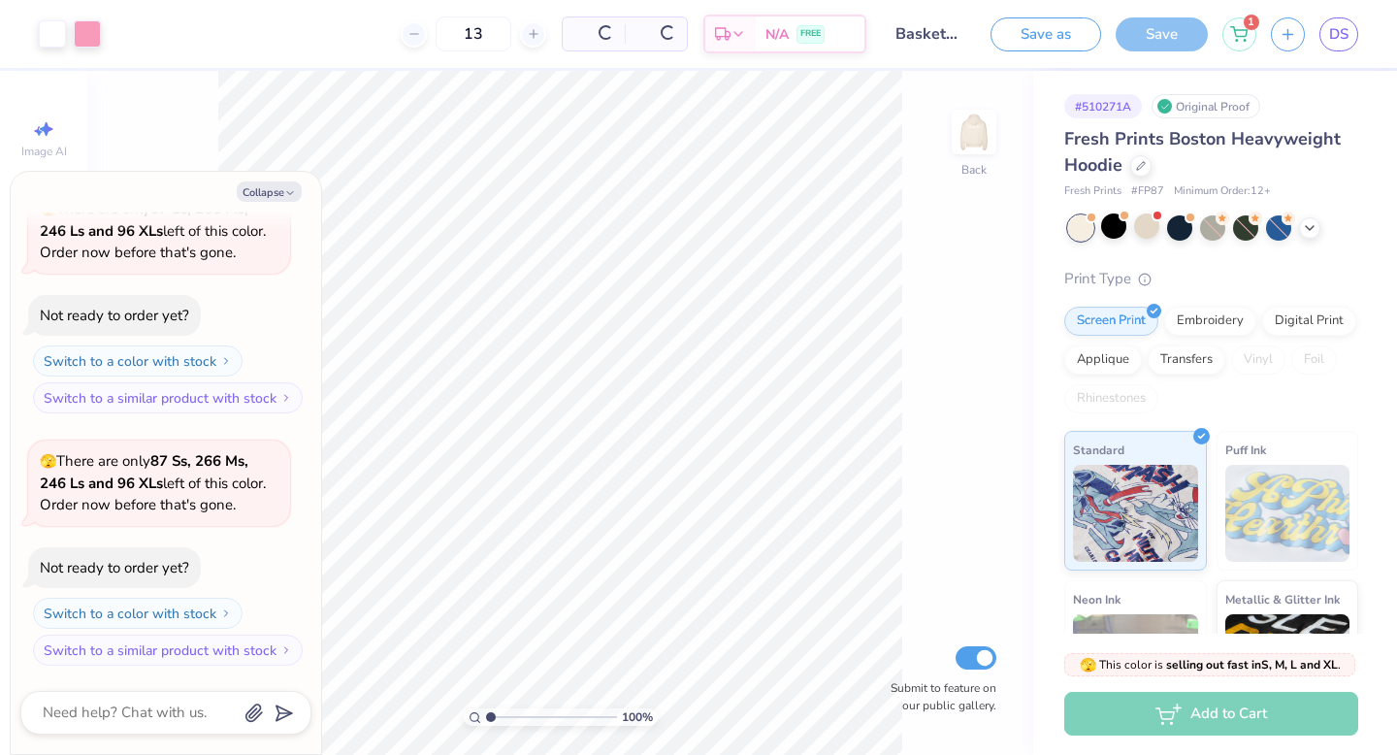
scroll to position [1575, 0]
click at [1080, 231] on div at bounding box center [1080, 227] width 25 height 25
click at [1123, 229] on div at bounding box center [1113, 225] width 25 height 25
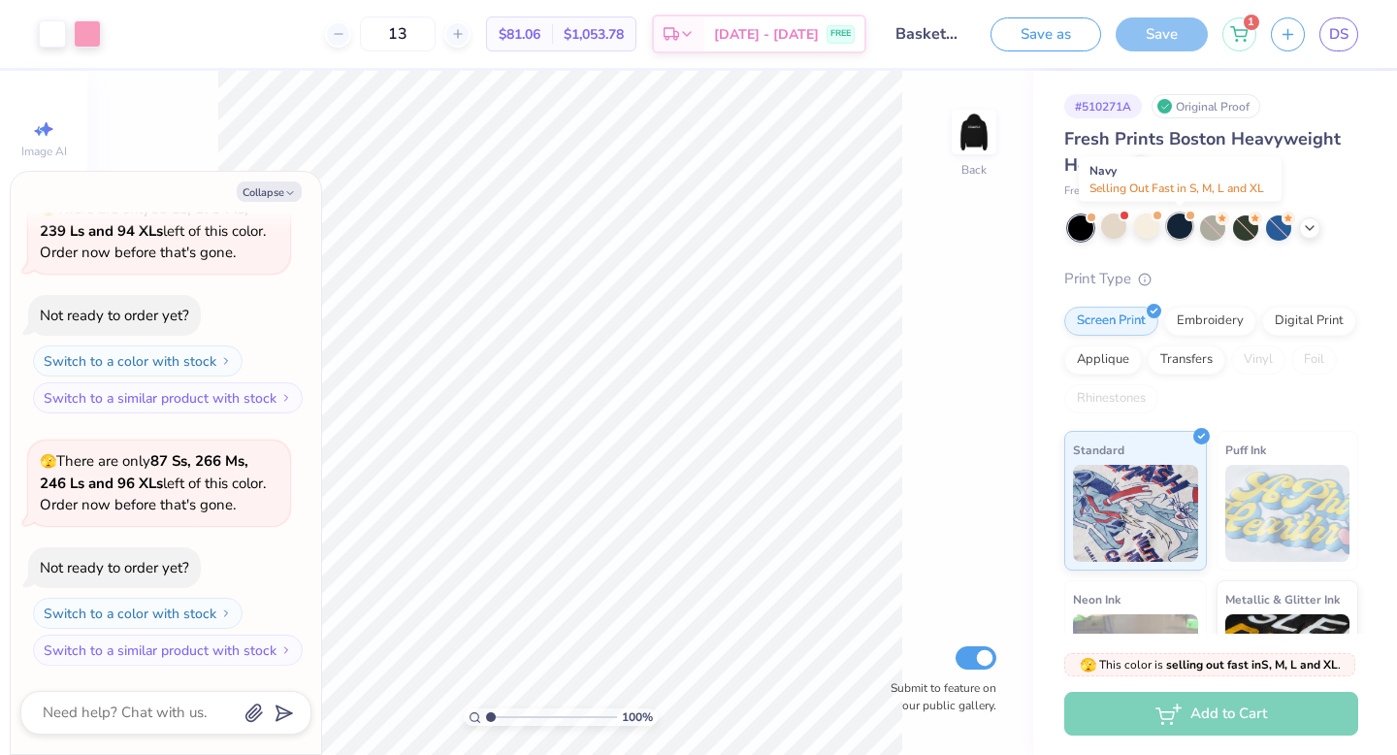
click at [1189, 227] on div at bounding box center [1179, 225] width 25 height 25
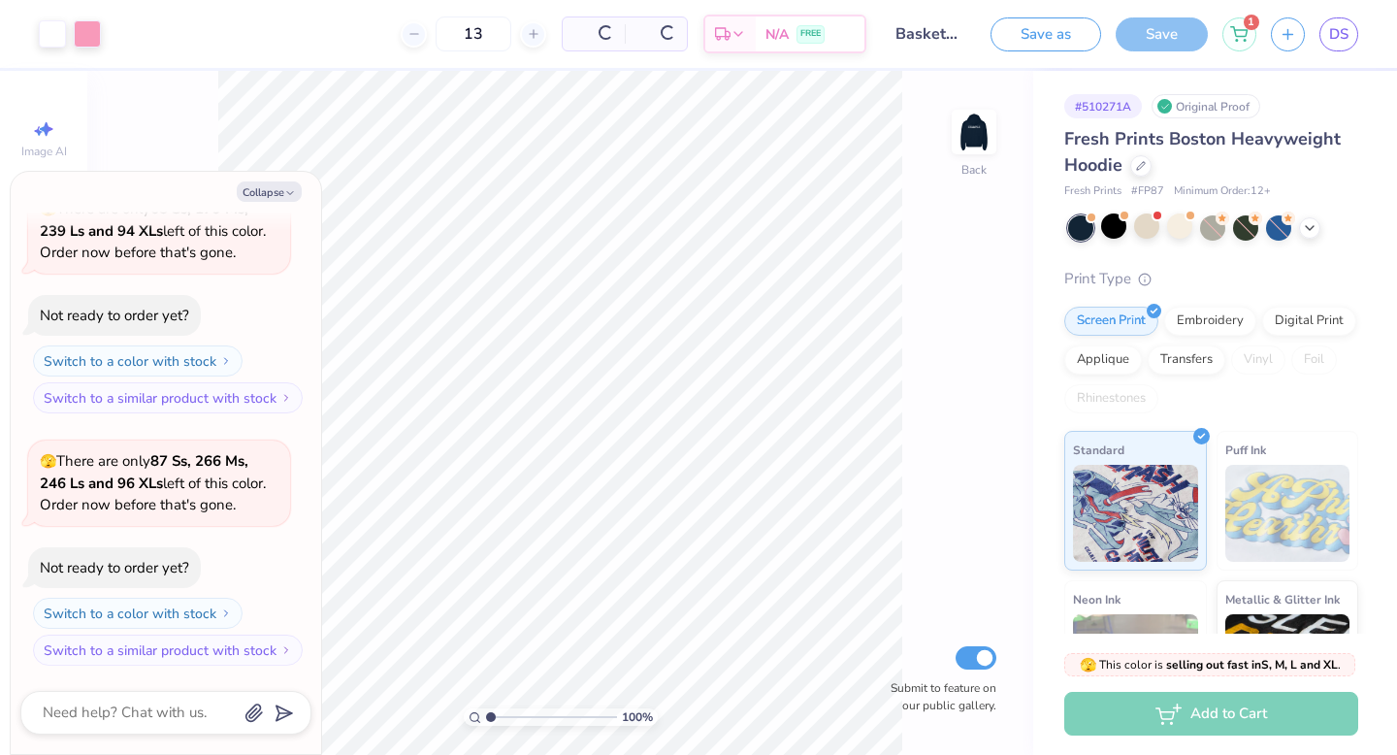
scroll to position [2332, 0]
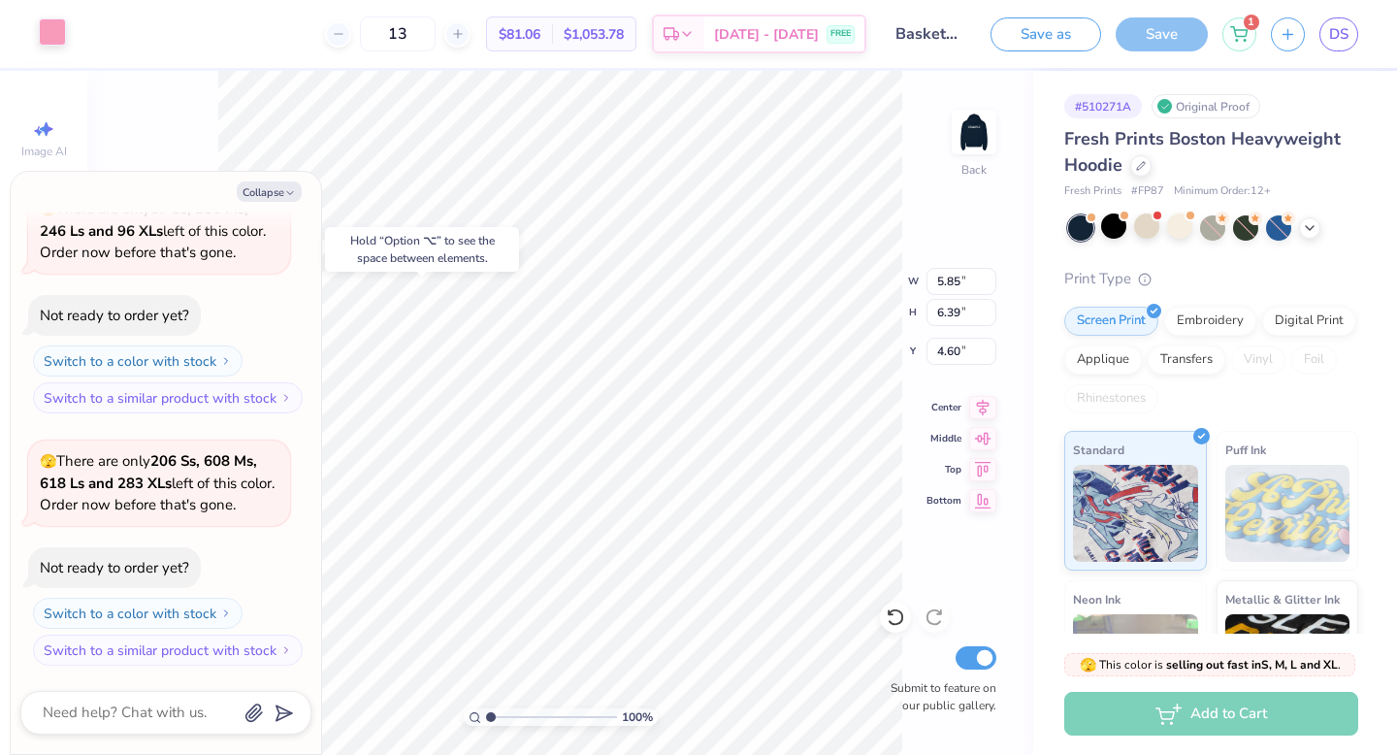
click at [59, 37] on div at bounding box center [52, 31] width 27 height 27
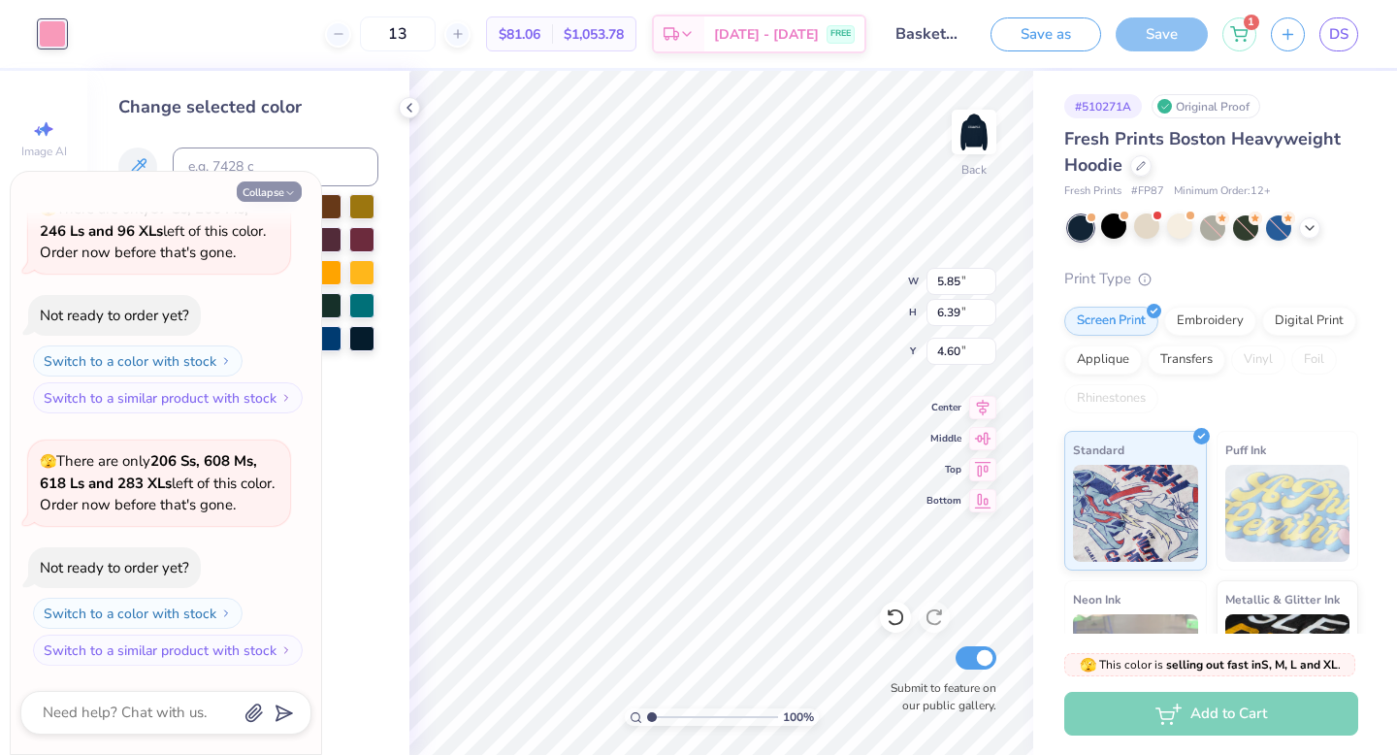
click at [275, 191] on button "Collapse" at bounding box center [269, 191] width 65 height 20
type textarea "x"
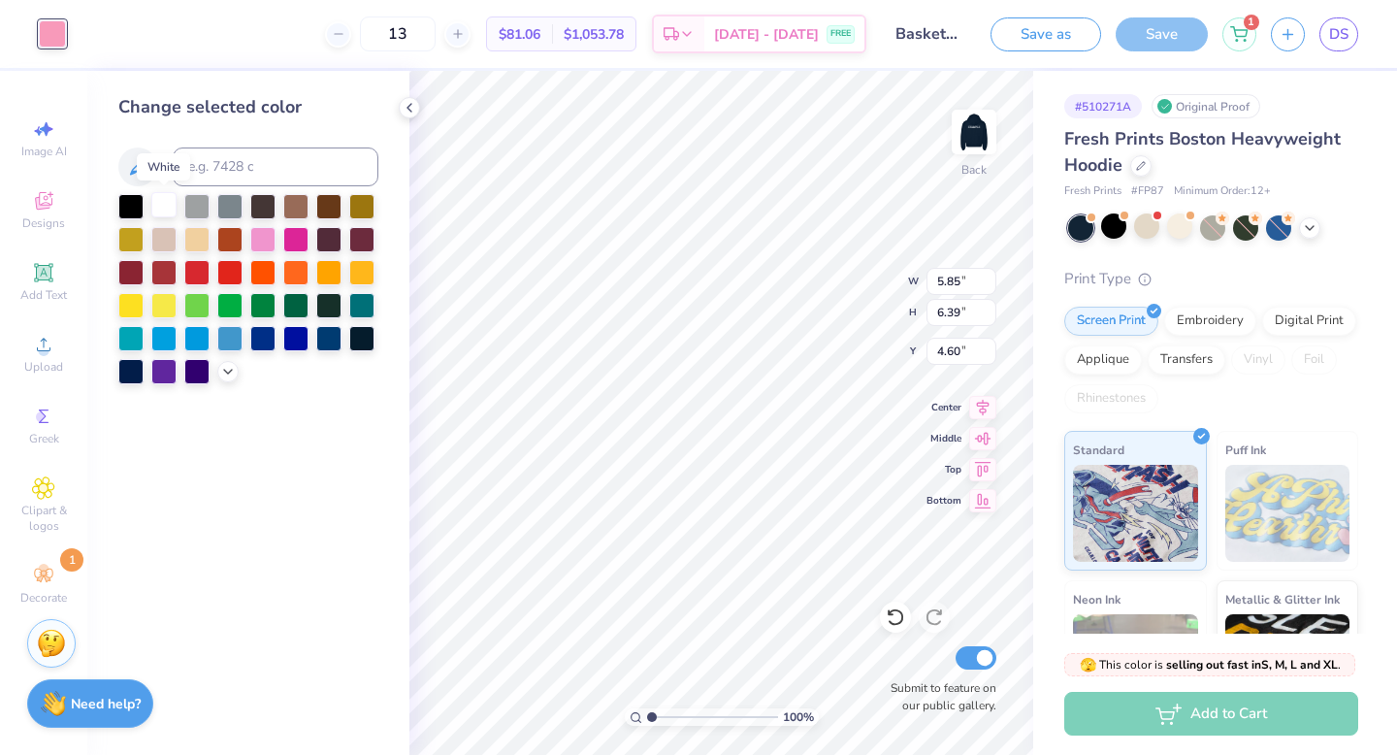
click at [166, 203] on div at bounding box center [163, 204] width 25 height 25
click at [255, 238] on div at bounding box center [262, 237] width 25 height 25
click at [160, 203] on div at bounding box center [163, 204] width 25 height 25
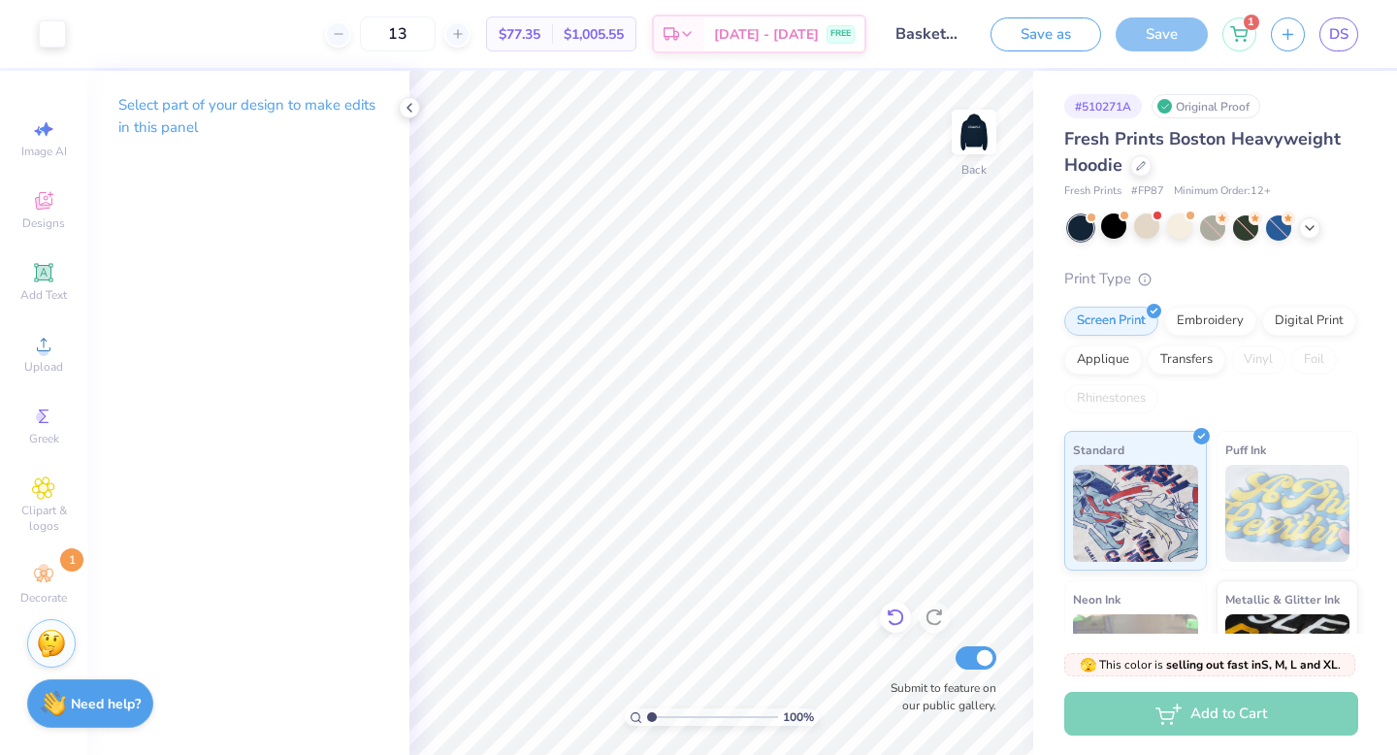
click at [896, 621] on icon at bounding box center [894, 616] width 19 height 19
click at [980, 125] on img at bounding box center [974, 132] width 78 height 78
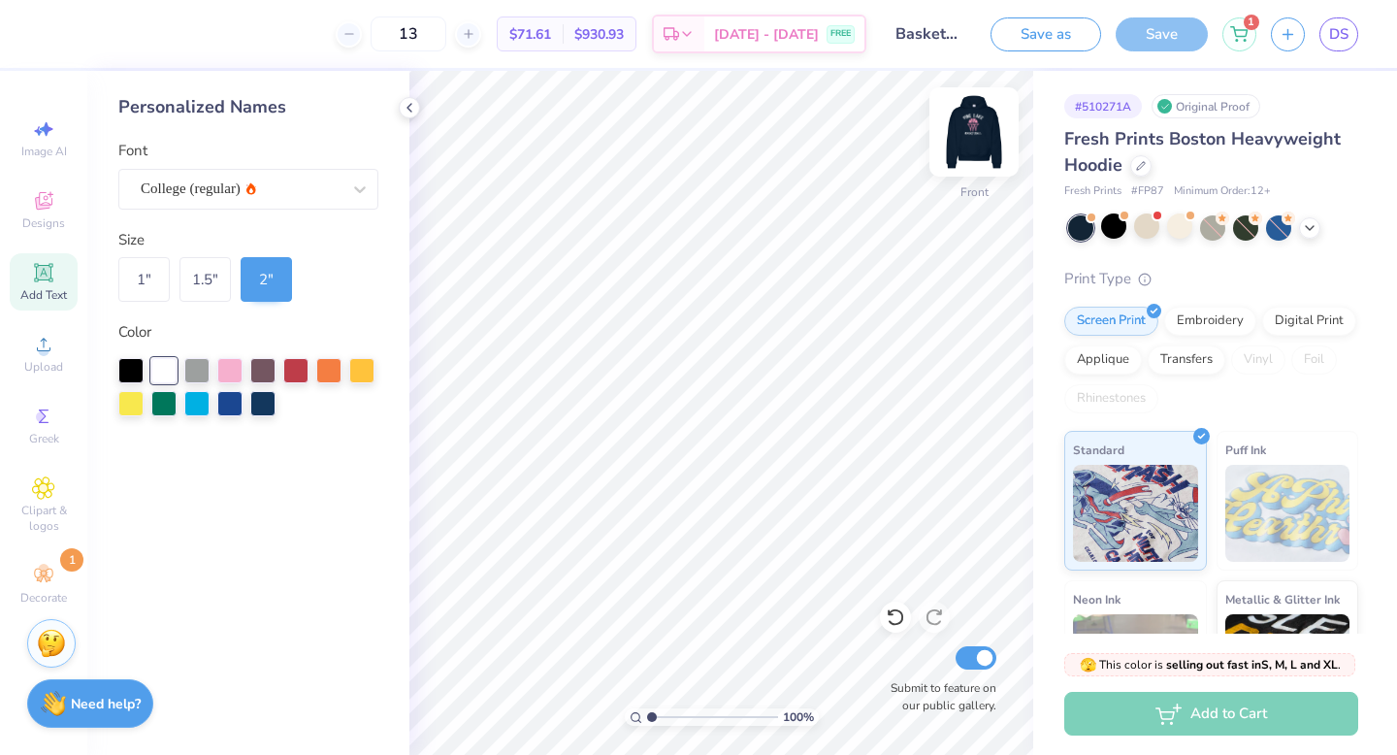
click at [967, 130] on img at bounding box center [974, 132] width 78 height 78
click at [407, 112] on icon at bounding box center [410, 108] width 16 height 16
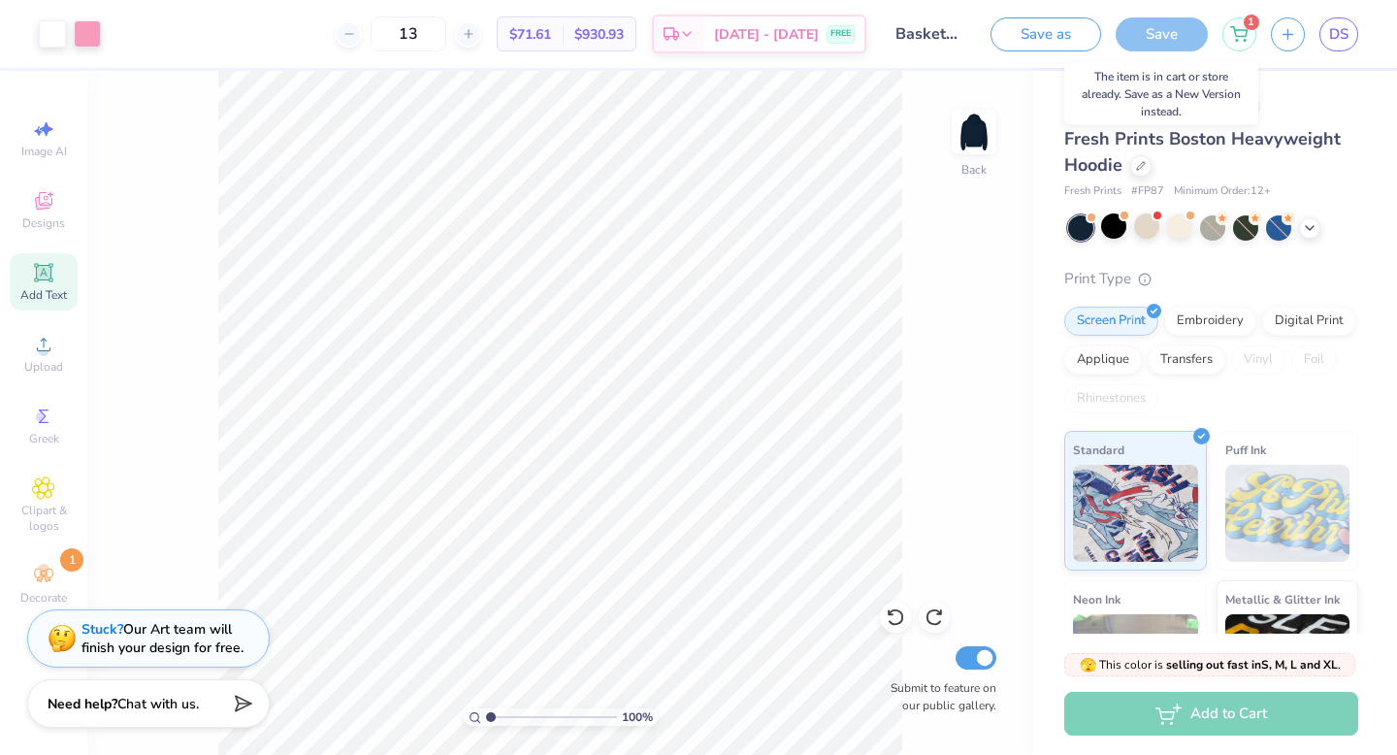
click at [1140, 34] on div "Save" at bounding box center [1161, 34] width 92 height 34
click at [1067, 35] on button "Save as" at bounding box center [1045, 32] width 111 height 34
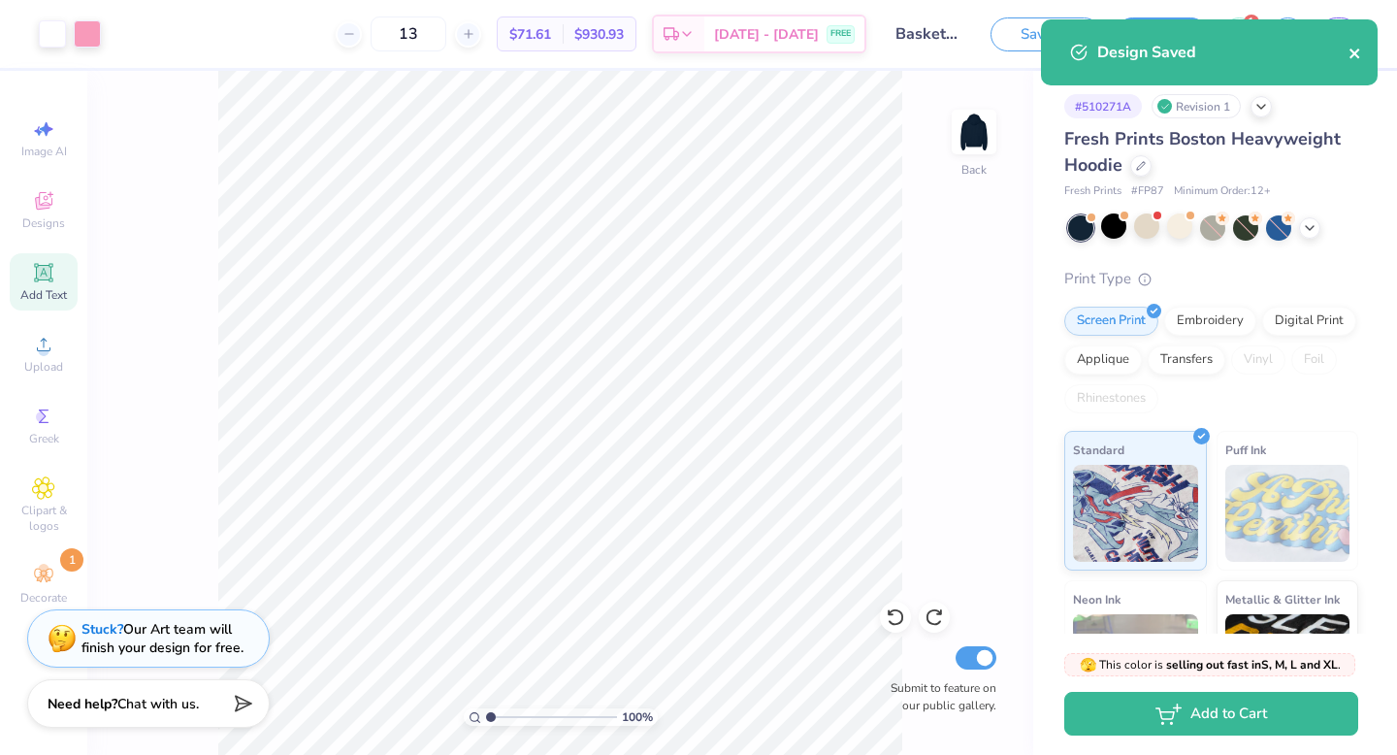
click at [1355, 53] on icon "close" at bounding box center [1354, 53] width 10 height 10
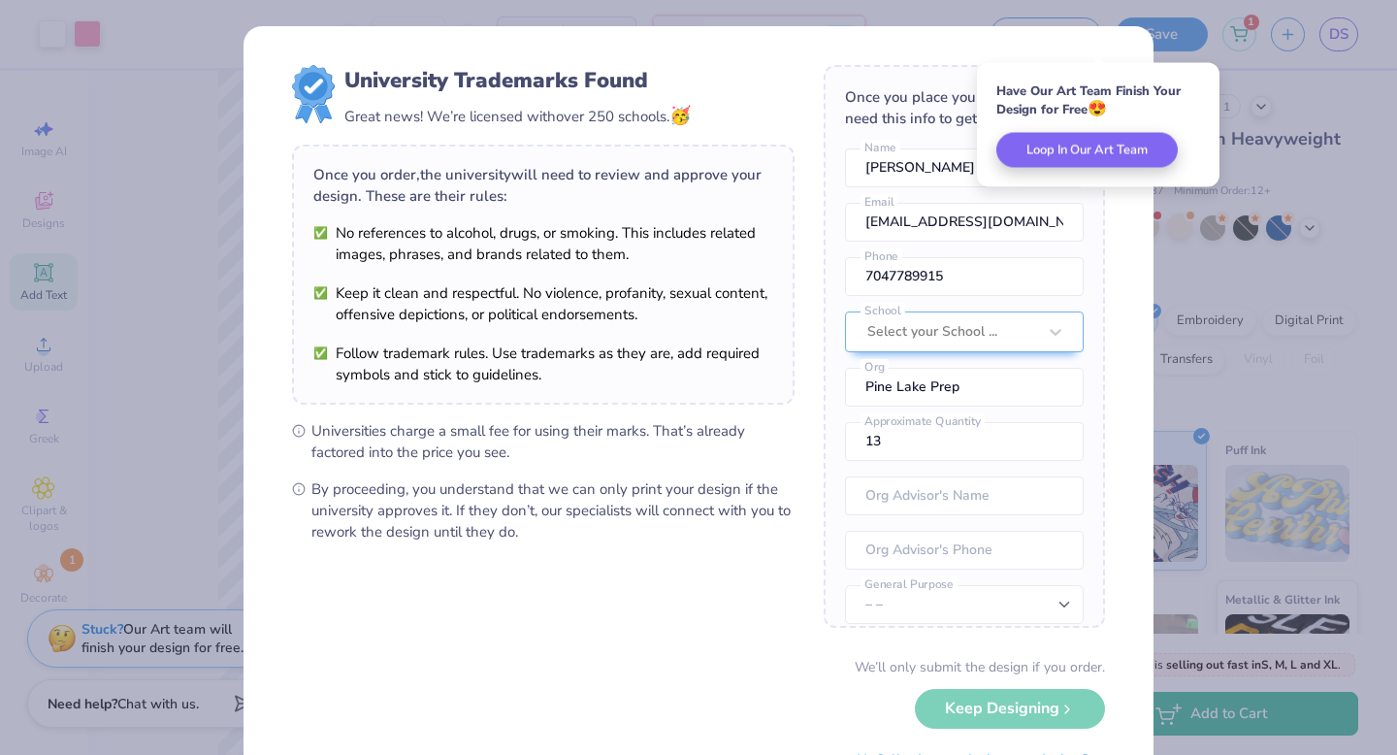
click at [235, 390] on div "University Trademarks Found Great news! We’re licensed with over 250 schools. 🥳…" at bounding box center [698, 377] width 1397 height 755
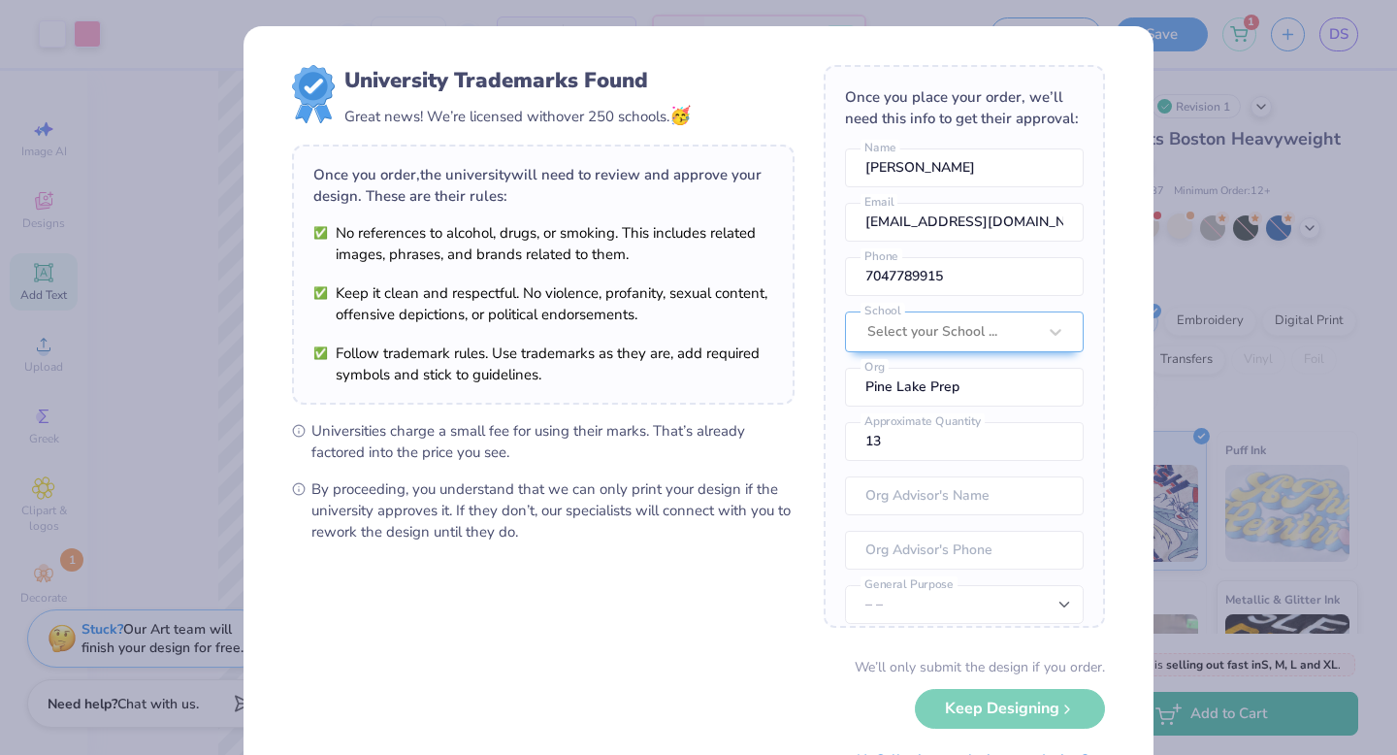
click at [219, 310] on div "University Trademarks Found Great news! We’re licensed with over 250 schools. 🥳…" at bounding box center [698, 377] width 1397 height 755
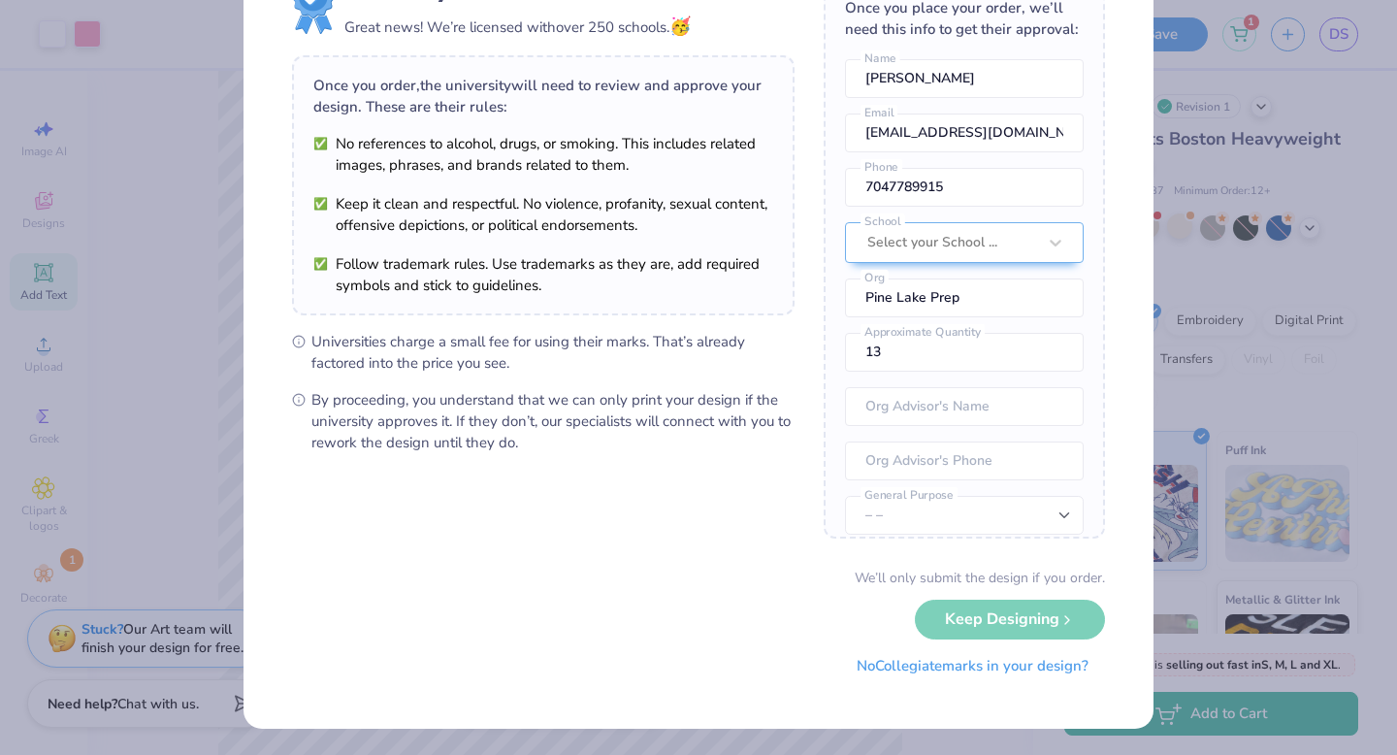
click at [872, 672] on button "No Collegiate marks in your design?" at bounding box center [972, 666] width 265 height 40
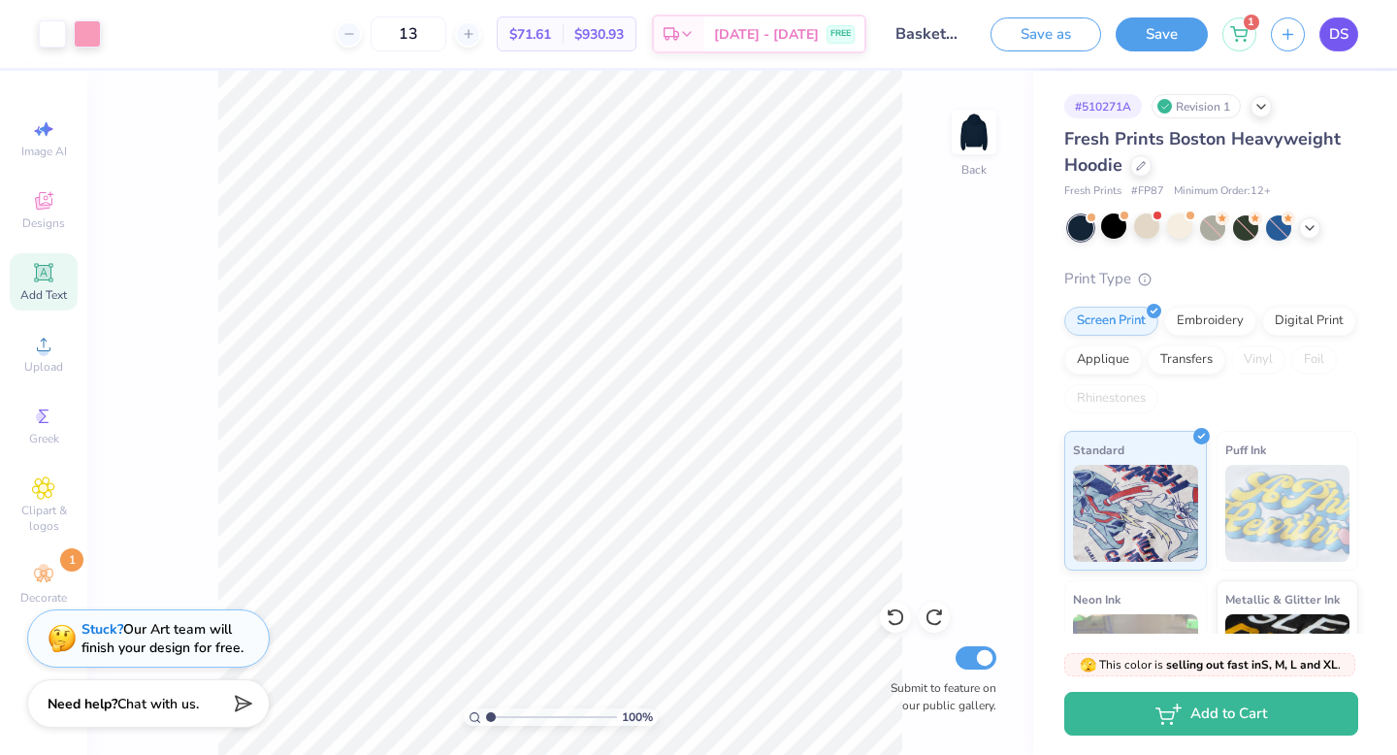
click at [1324, 44] on link "DS" at bounding box center [1338, 34] width 39 height 34
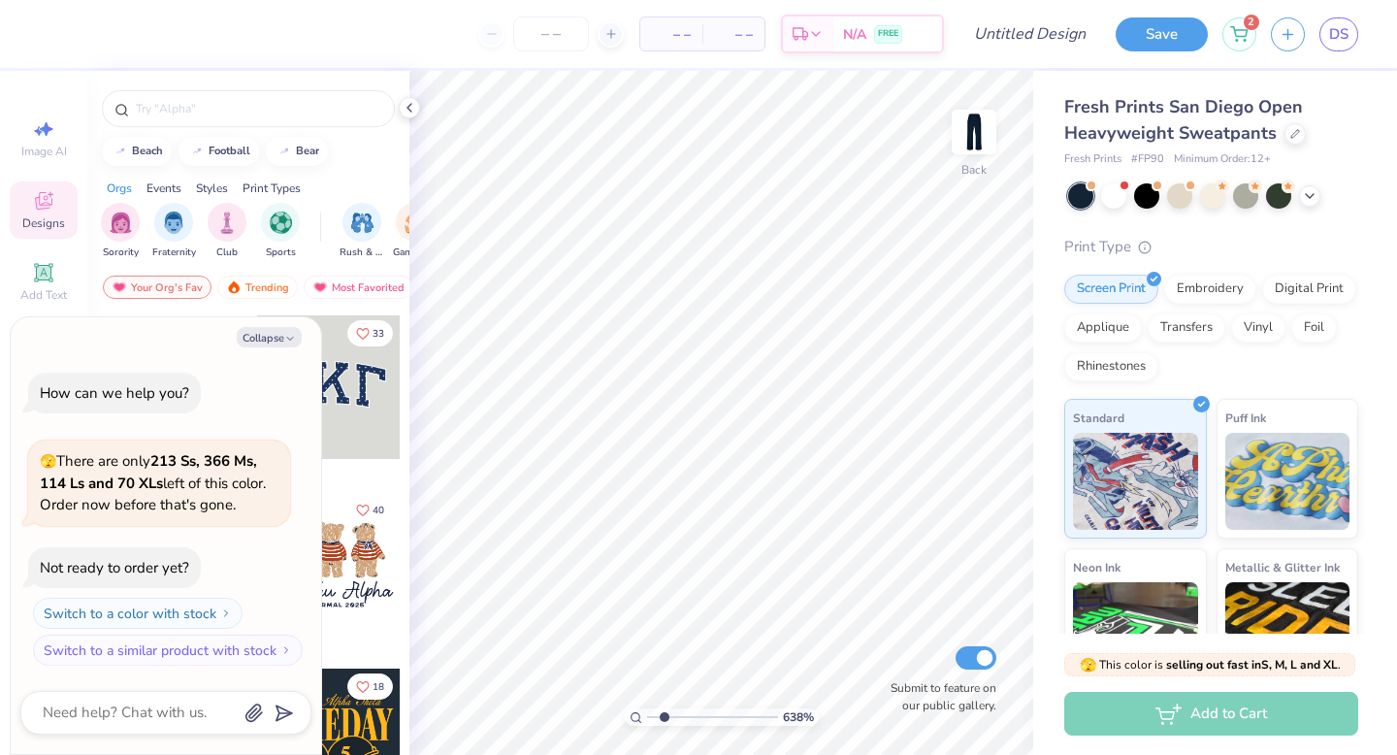
type input "1"
click at [590, 694] on div "100 %" at bounding box center [721, 413] width 684 height 684
click at [533, 18] on input "number" at bounding box center [551, 33] width 76 height 35
type input "13"
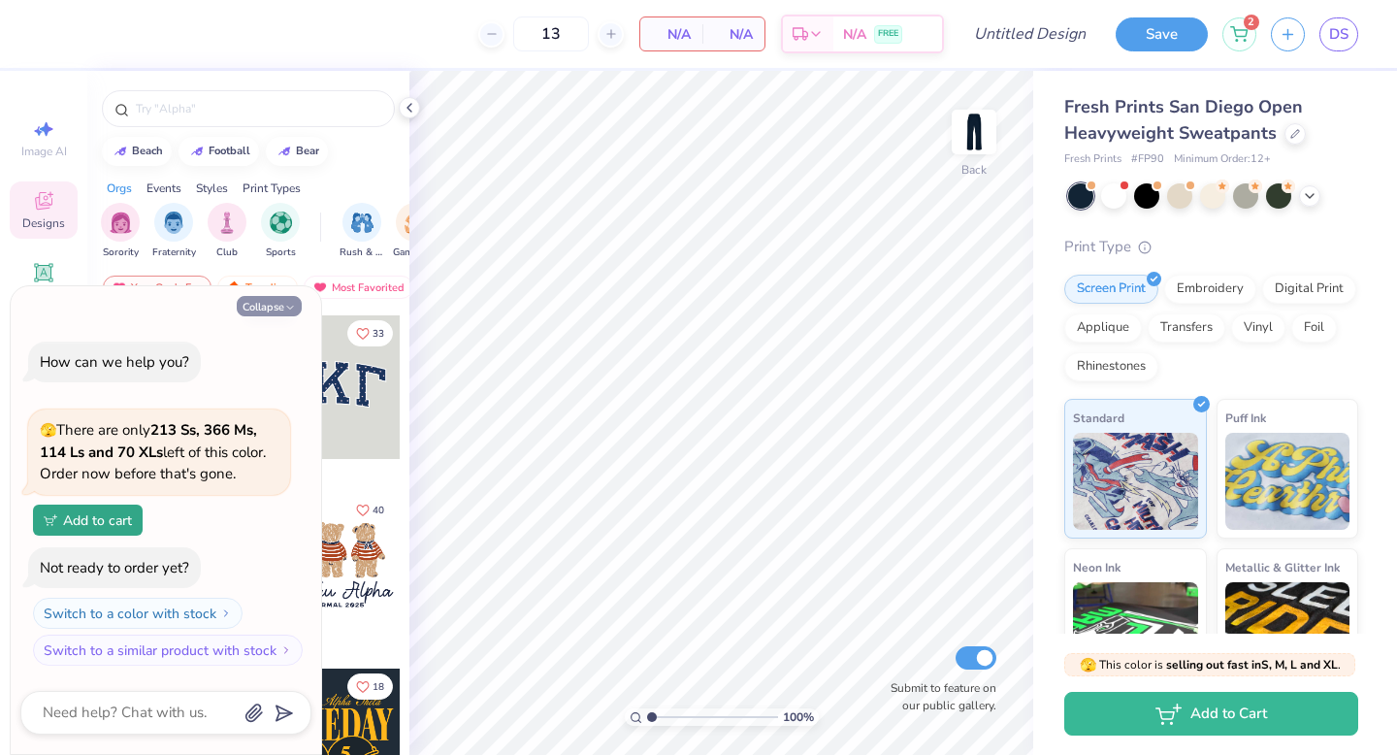
click at [292, 309] on icon "button" at bounding box center [290, 308] width 12 height 12
type textarea "x"
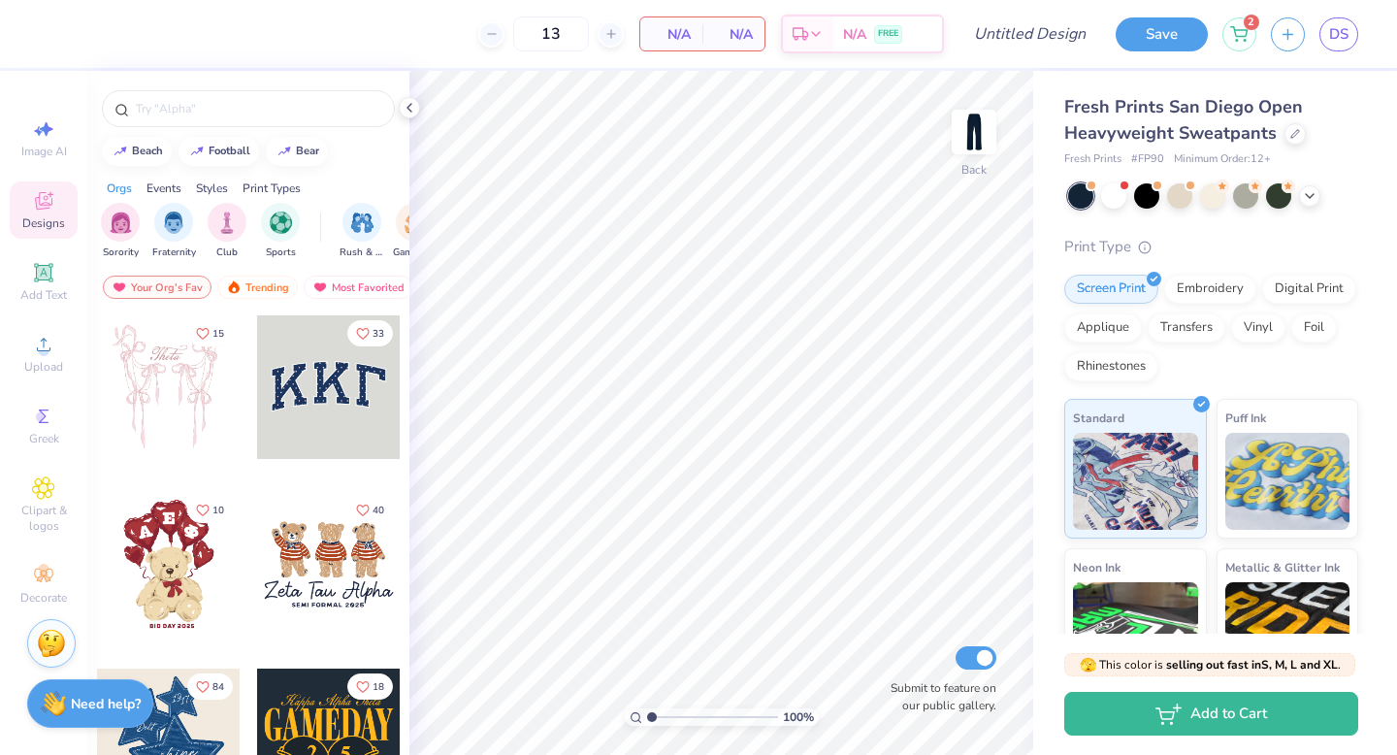
click at [689, 35] on span "N/A" at bounding box center [671, 34] width 39 height 20
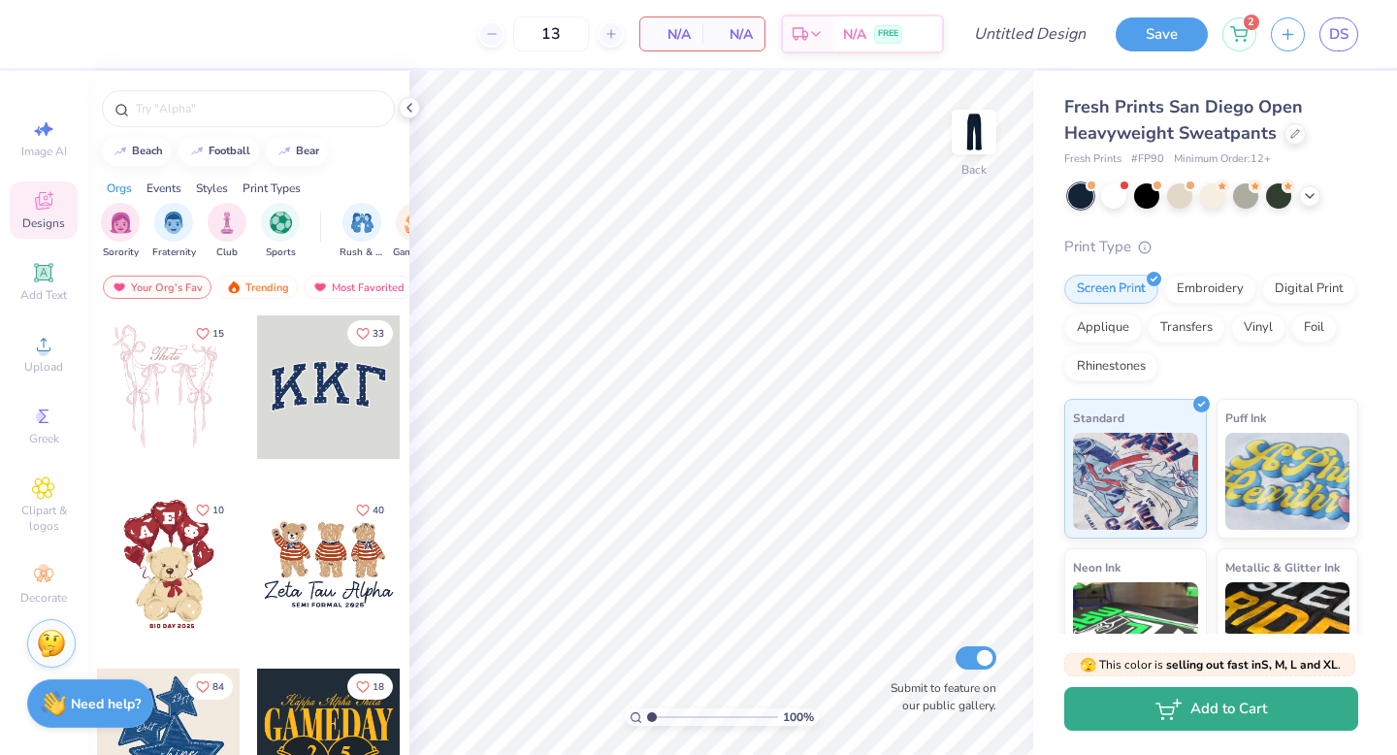
click at [1120, 712] on button "Add to Cart" at bounding box center [1211, 709] width 294 height 44
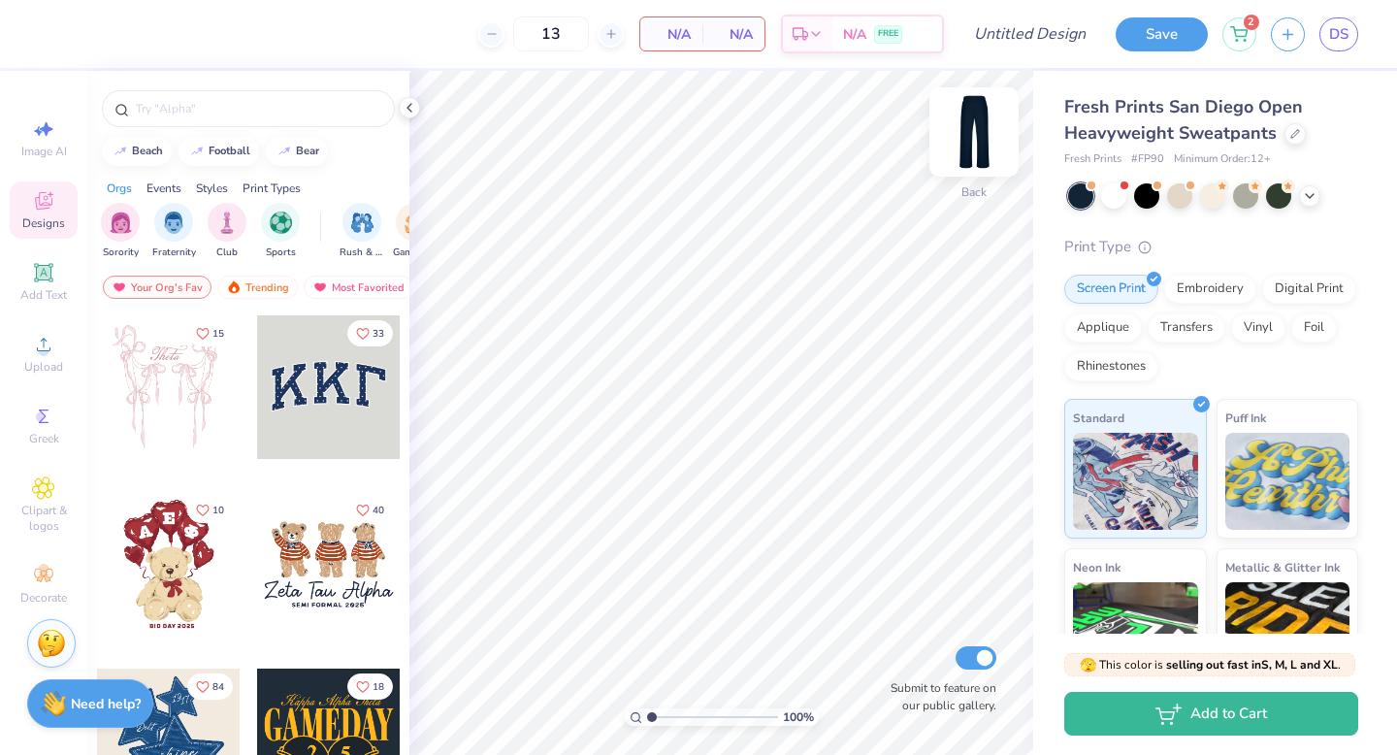
click at [975, 137] on img at bounding box center [974, 132] width 78 height 78
click at [974, 135] on img at bounding box center [974, 132] width 78 height 78
click at [979, 148] on img at bounding box center [974, 132] width 78 height 78
click at [978, 148] on img at bounding box center [974, 132] width 78 height 78
click at [37, 574] on icon at bounding box center [43, 574] width 23 height 23
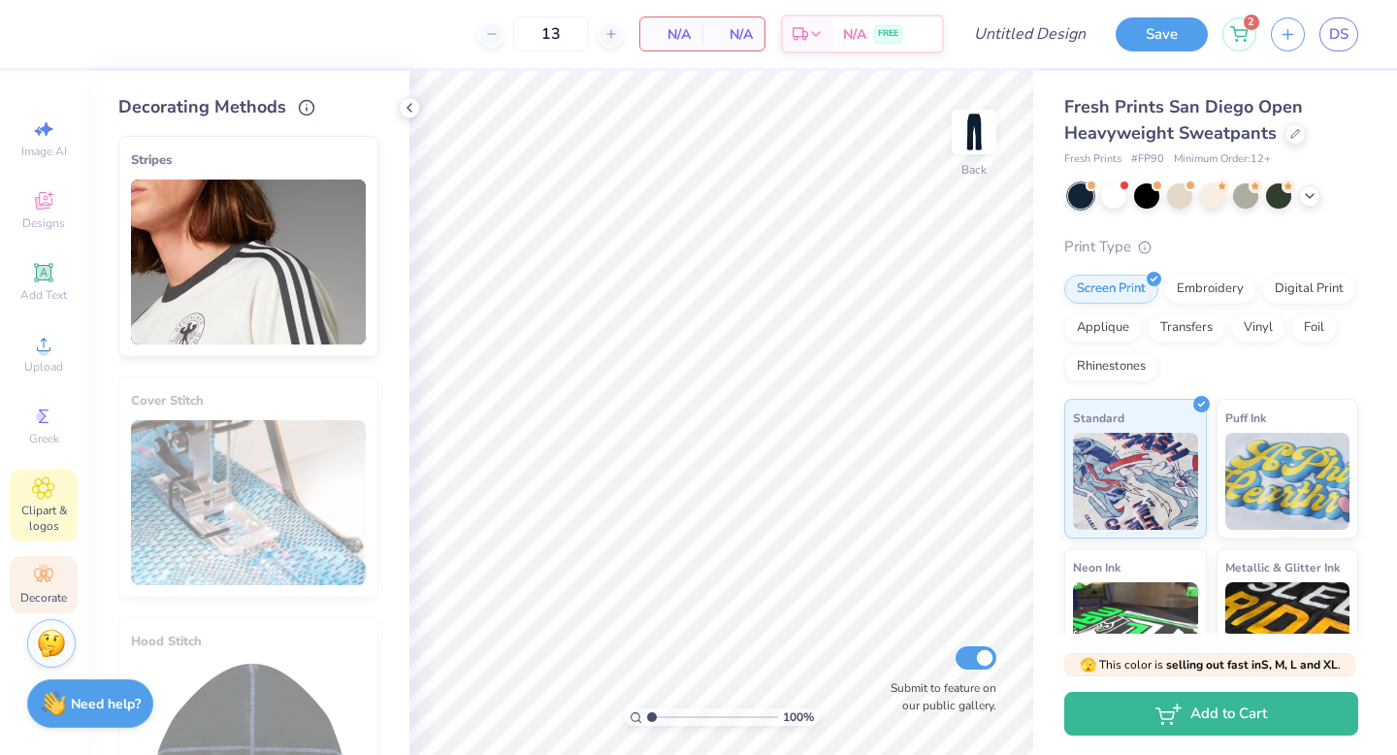
click at [47, 499] on div "Clipart & logos" at bounding box center [44, 504] width 68 height 73
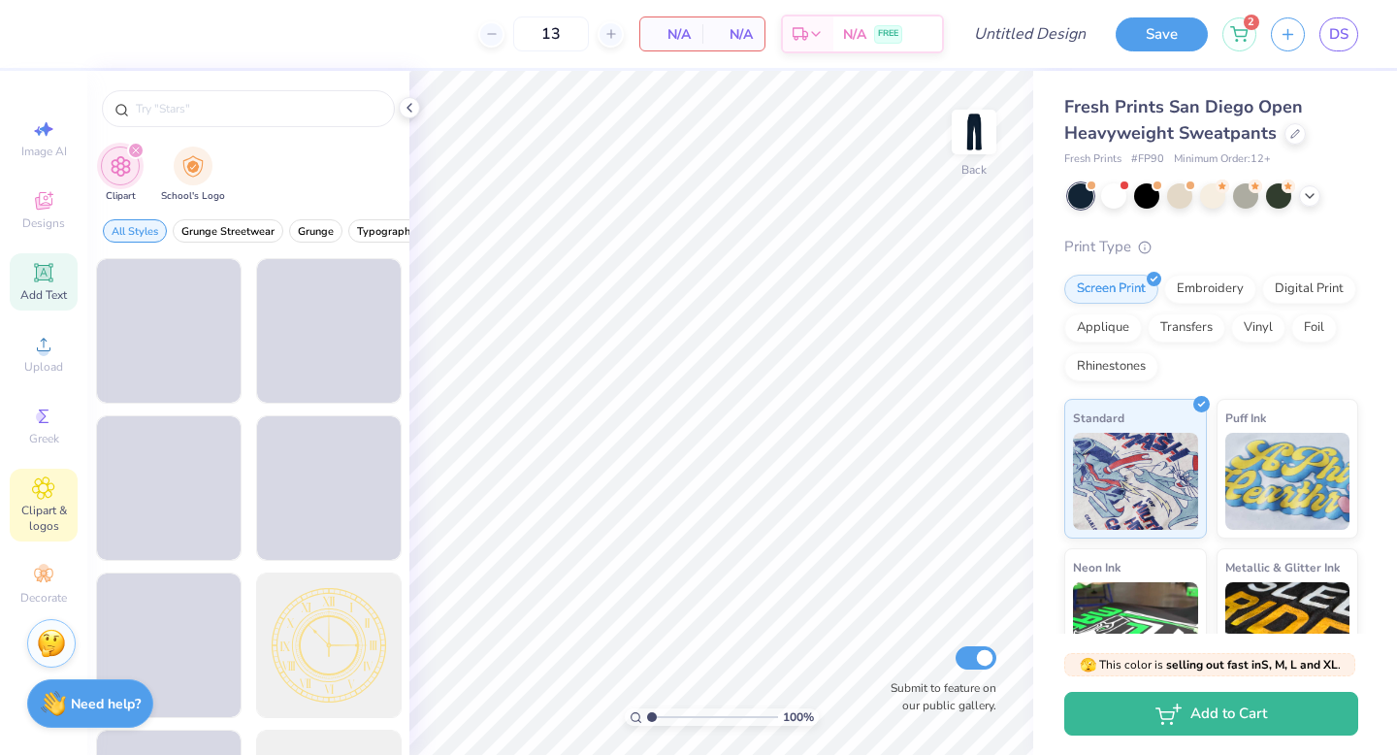
click at [39, 290] on span "Add Text" at bounding box center [43, 295] width 47 height 16
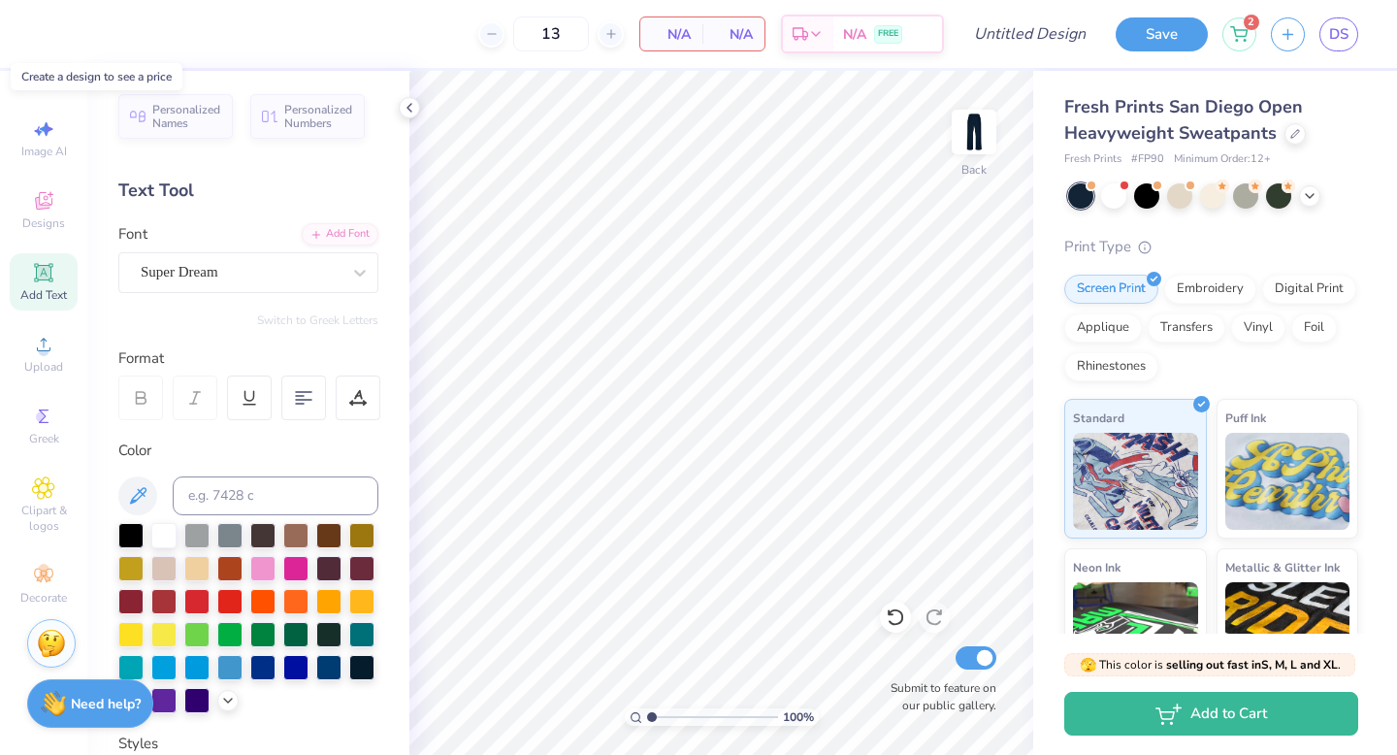
click at [691, 25] on div "N/A Per Item" at bounding box center [671, 33] width 62 height 33
click at [1330, 40] on span "DS" at bounding box center [1338, 34] width 19 height 22
